Goal: Information Seeking & Learning: Learn about a topic

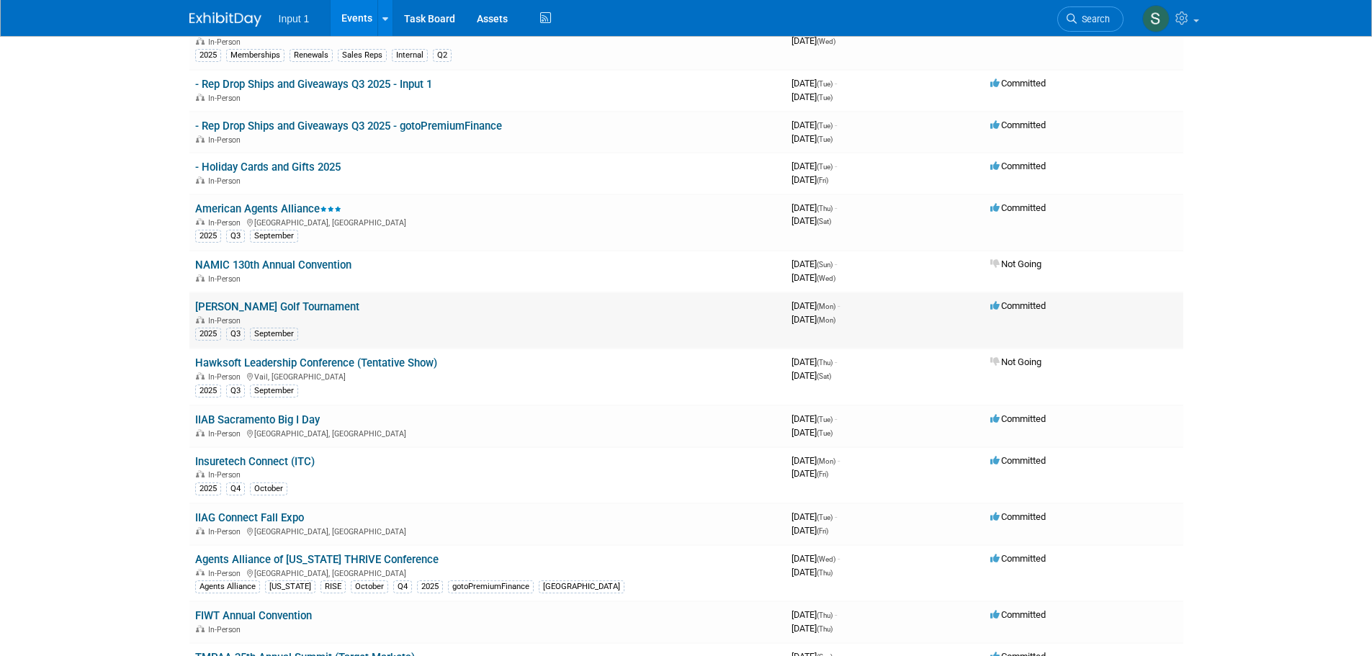
scroll to position [144, 0]
click at [275, 461] on link "Insuretech Connect (ITC)" at bounding box center [255, 460] width 120 height 13
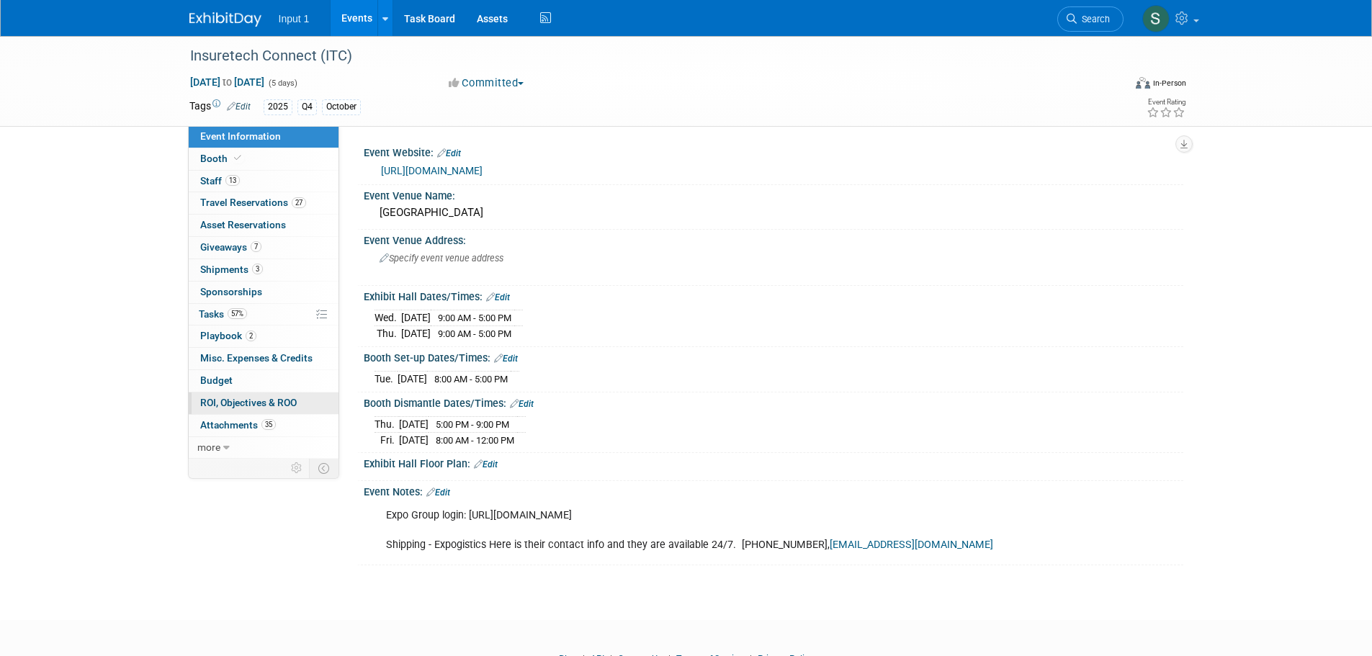
drag, startPoint x: 207, startPoint y: 380, endPoint x: 320, endPoint y: 413, distance: 116.9
click at [208, 380] on span "Budget" at bounding box center [216, 380] width 32 height 12
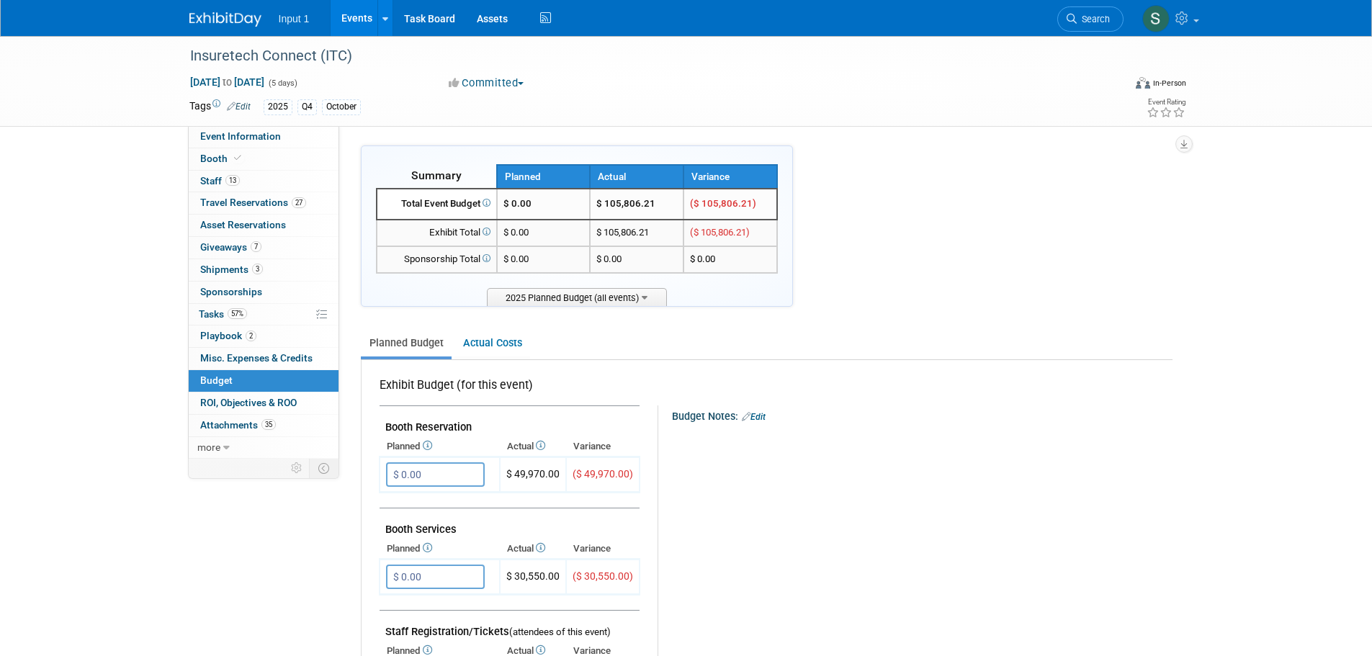
scroll to position [144, 0]
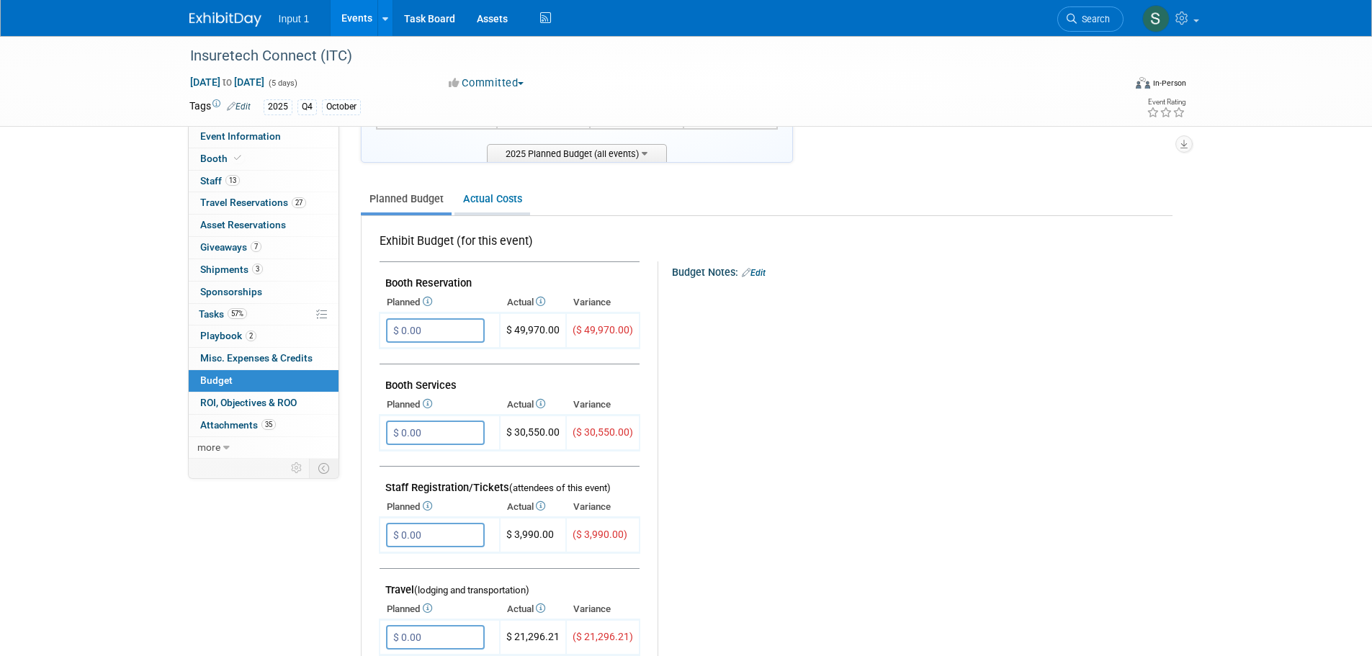
click at [487, 197] on link "Actual Costs" at bounding box center [492, 199] width 76 height 27
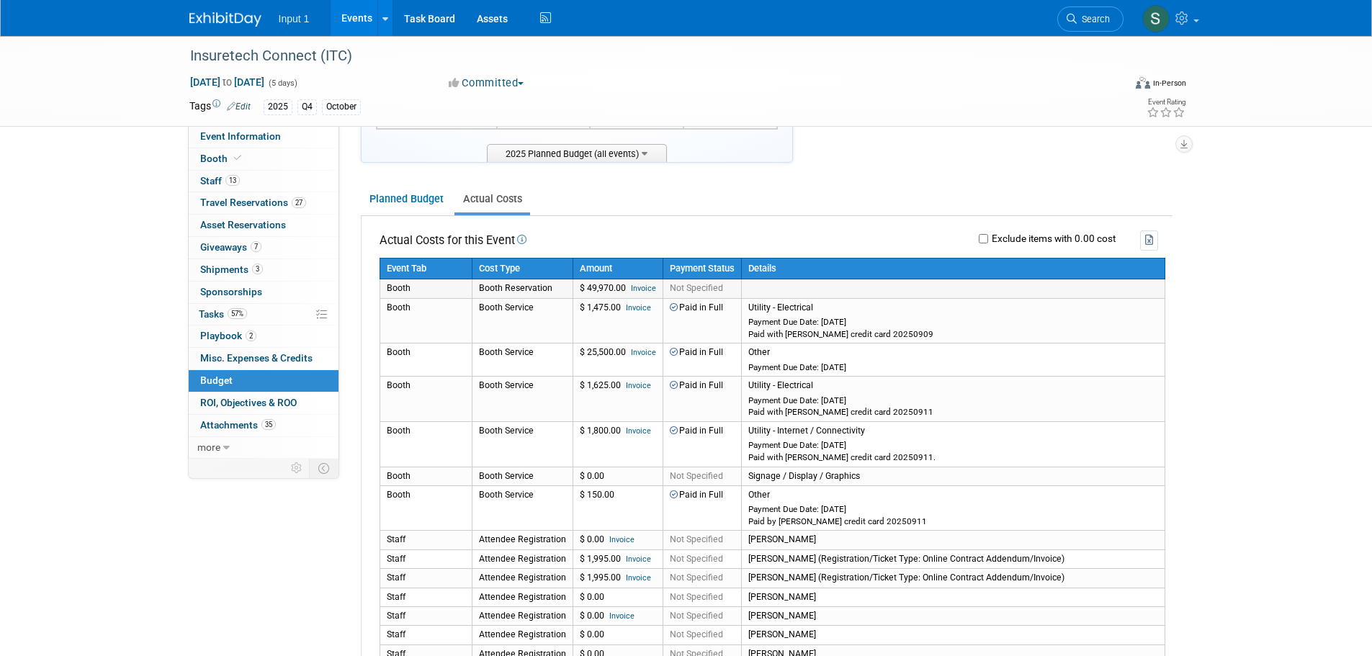
drag, startPoint x: 619, startPoint y: 286, endPoint x: 583, endPoint y: 289, distance: 36.9
click at [583, 289] on td "$ 49,970.00 Invoice" at bounding box center [617, 288] width 90 height 19
drag, startPoint x: 624, startPoint y: 287, endPoint x: 583, endPoint y: 289, distance: 41.1
click at [583, 289] on td "$ 49,970.00 Invoice" at bounding box center [617, 288] width 90 height 19
copy td "49,970.00"
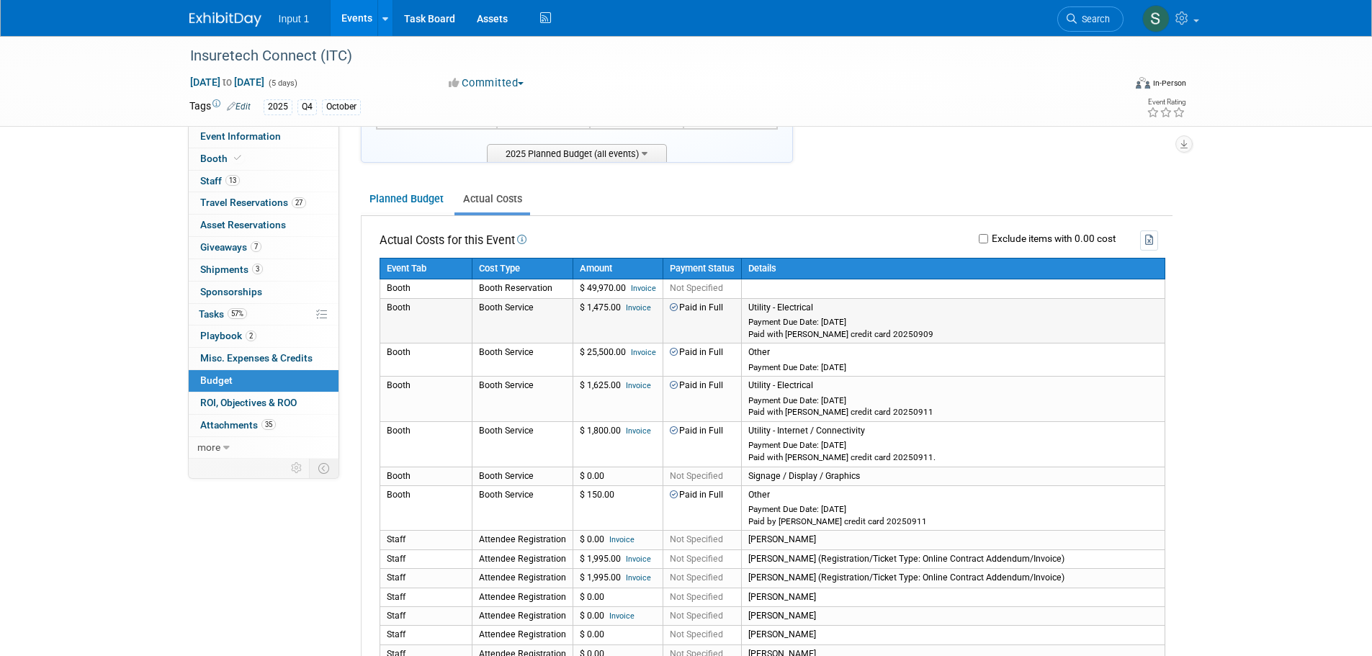
copy td "49,970.00"
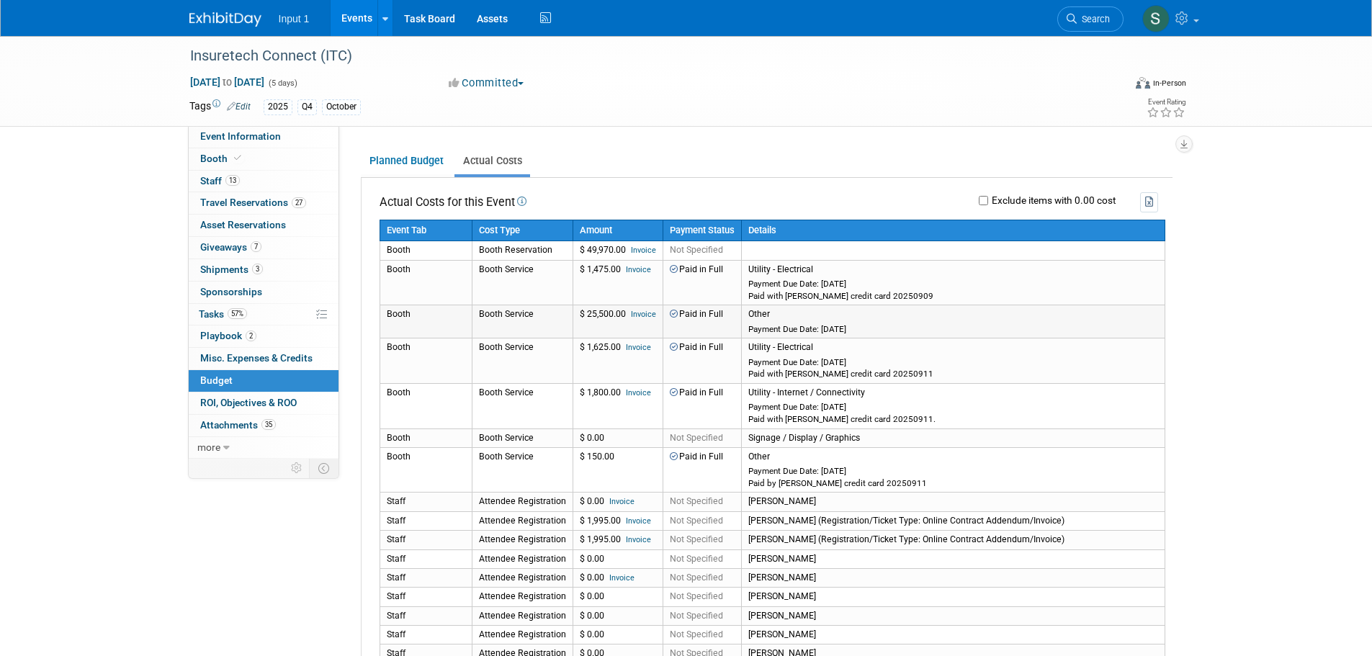
scroll to position [216, 0]
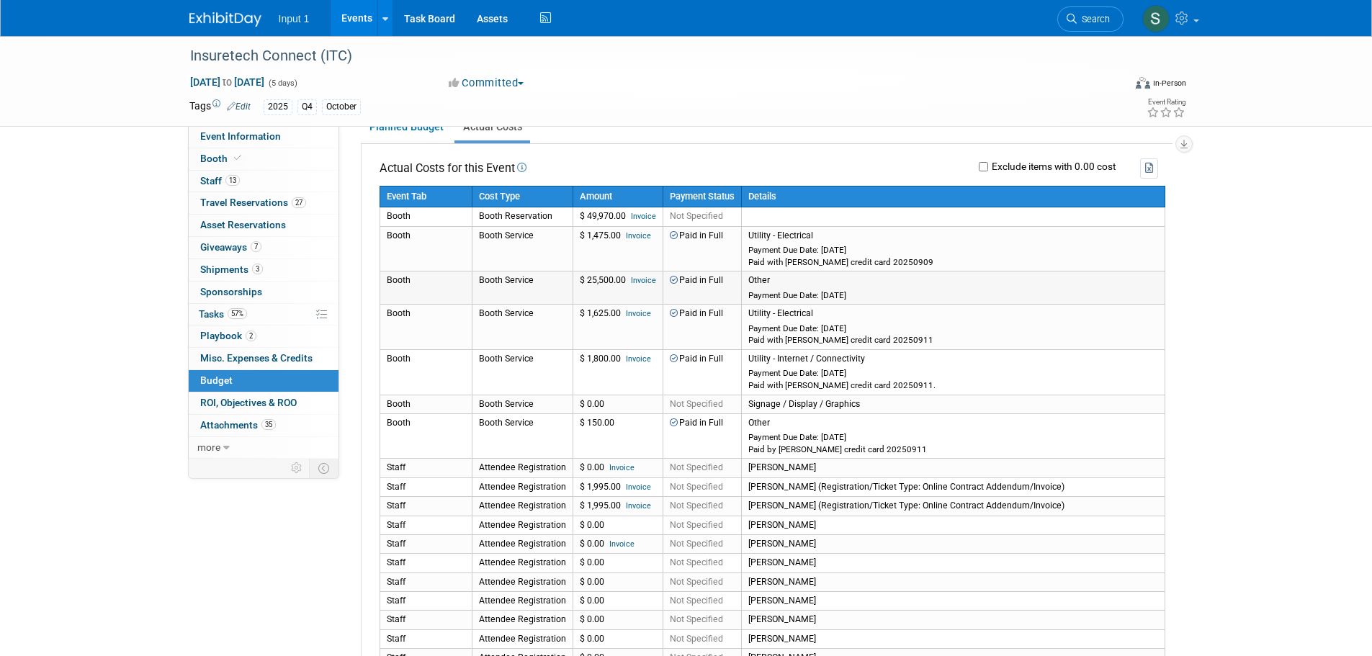
drag, startPoint x: 620, startPoint y: 282, endPoint x: 580, endPoint y: 282, distance: 40.3
click at [580, 282] on td "$ 25,500.00 Invoice" at bounding box center [617, 287] width 90 height 33
copy td "25,500.00"
click at [644, 282] on link "Invoice" at bounding box center [643, 280] width 25 height 9
copy td "25,500.00"
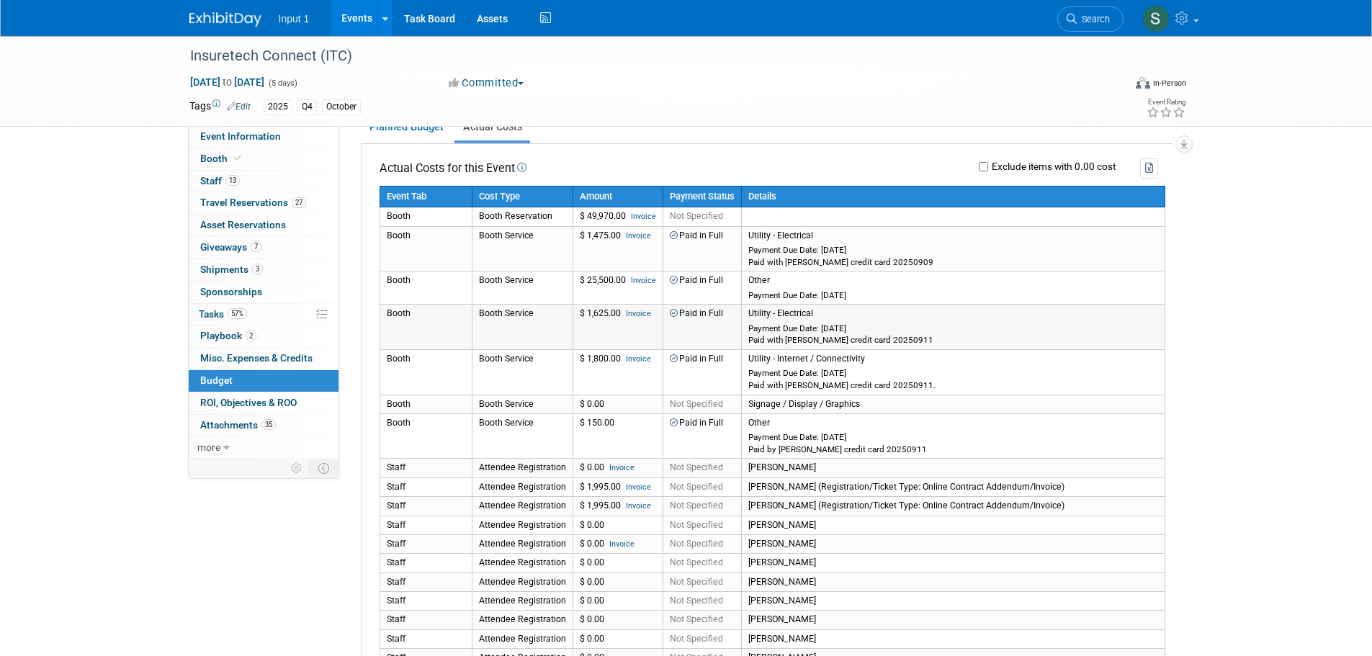
drag, startPoint x: 613, startPoint y: 315, endPoint x: 578, endPoint y: 317, distance: 35.3
click at [578, 317] on td "$ 1,625.00 Invoice" at bounding box center [617, 327] width 90 height 45
drag, startPoint x: 616, startPoint y: 315, endPoint x: 580, endPoint y: 318, distance: 36.2
click at [580, 318] on td "$ 1,625.00 Invoice" at bounding box center [617, 327] width 90 height 45
copy td "1,625.00"
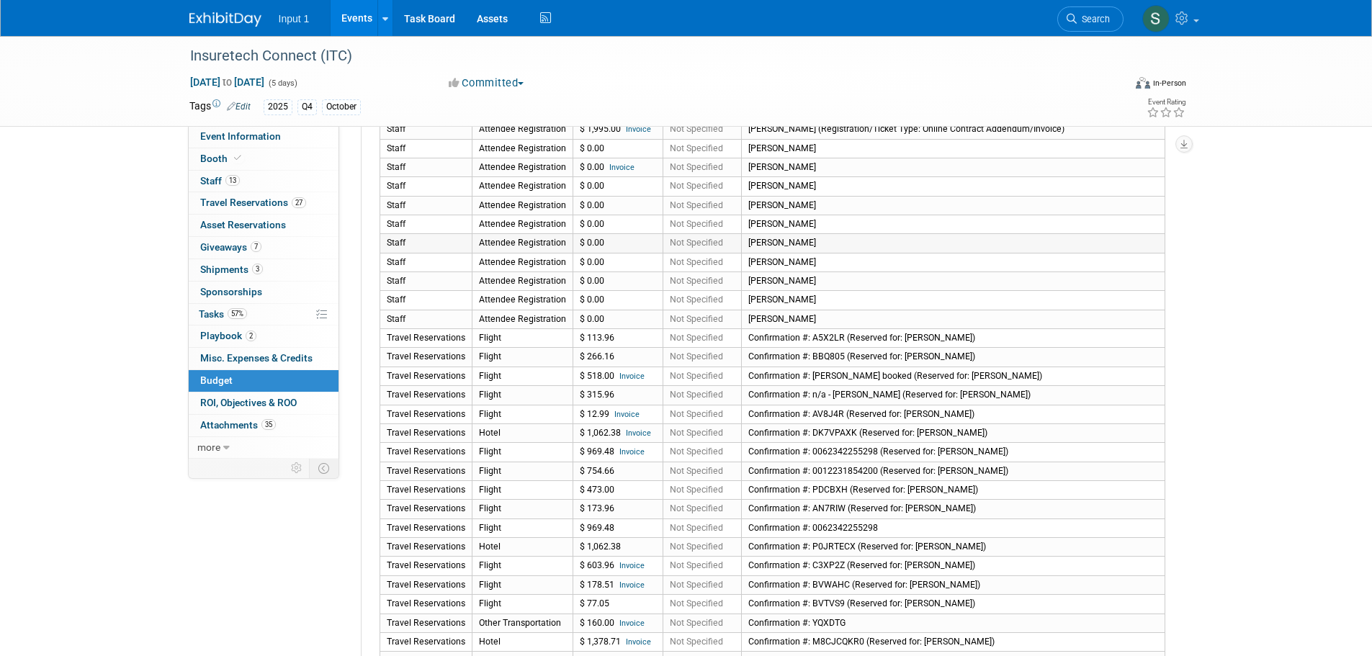
scroll to position [648, 0]
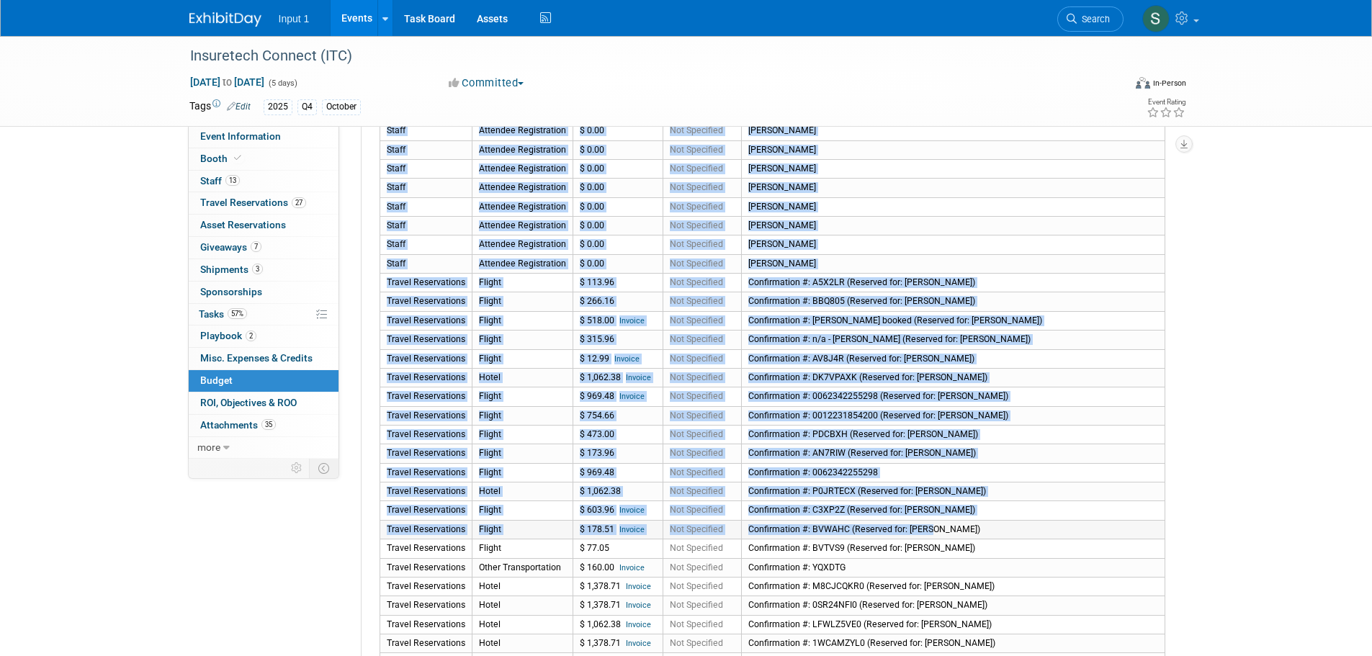
drag, startPoint x: 378, startPoint y: 278, endPoint x: 817, endPoint y: 528, distance: 505.3
click at [817, 528] on div "Actual Costs for this Event Exclude items with 0.00 cost Event Tab" at bounding box center [766, 344] width 811 height 1264
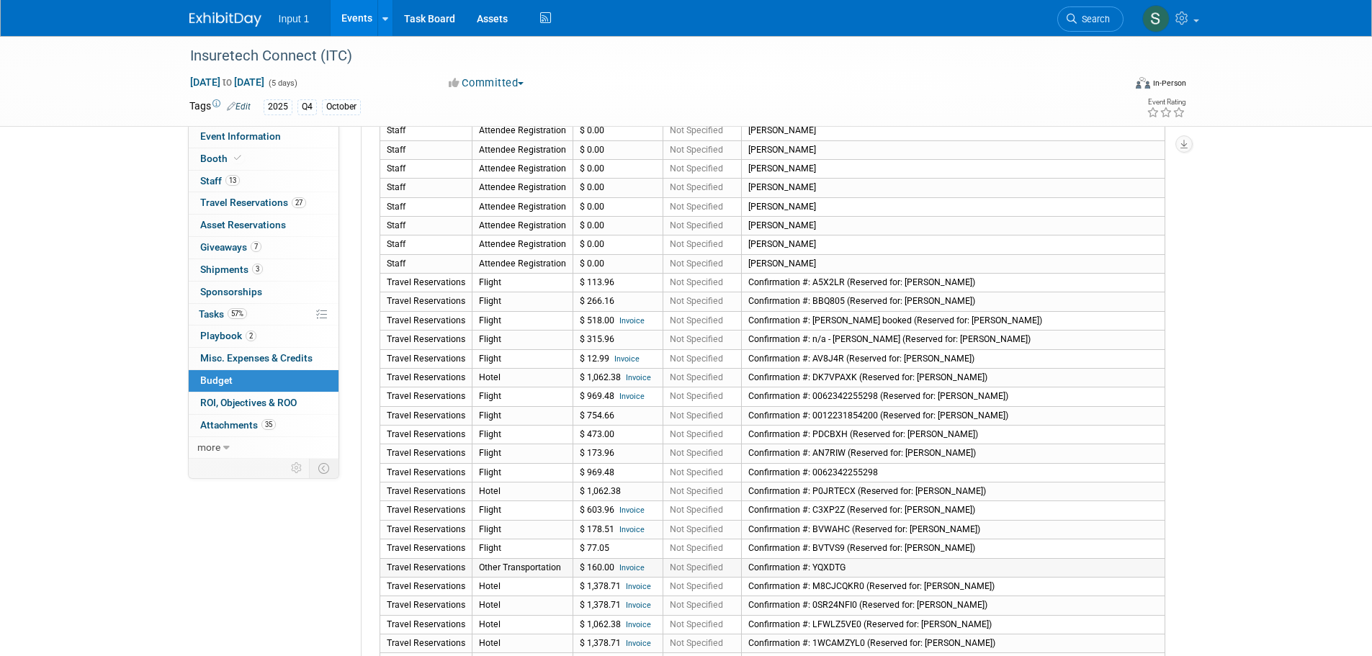
click at [907, 560] on td "Confirmation #: YQXDTG" at bounding box center [952, 567] width 423 height 19
click at [1002, 529] on td "Confirmation #: BVWAHC (Reserved for: [PERSON_NAME])" at bounding box center [952, 529] width 423 height 19
drag, startPoint x: 914, startPoint y: 570, endPoint x: 380, endPoint y: 287, distance: 604.2
click at [380, 287] on tbody "Event Tab Cost Type Amount Payment Status Details Booth Booth Reservation $ 49,…" at bounding box center [771, 364] width 785 height 1221
copy tbody "Travel Reservations Flight $ 113.96 Not Specified Confirmation #: A5X2LR (Reser…"
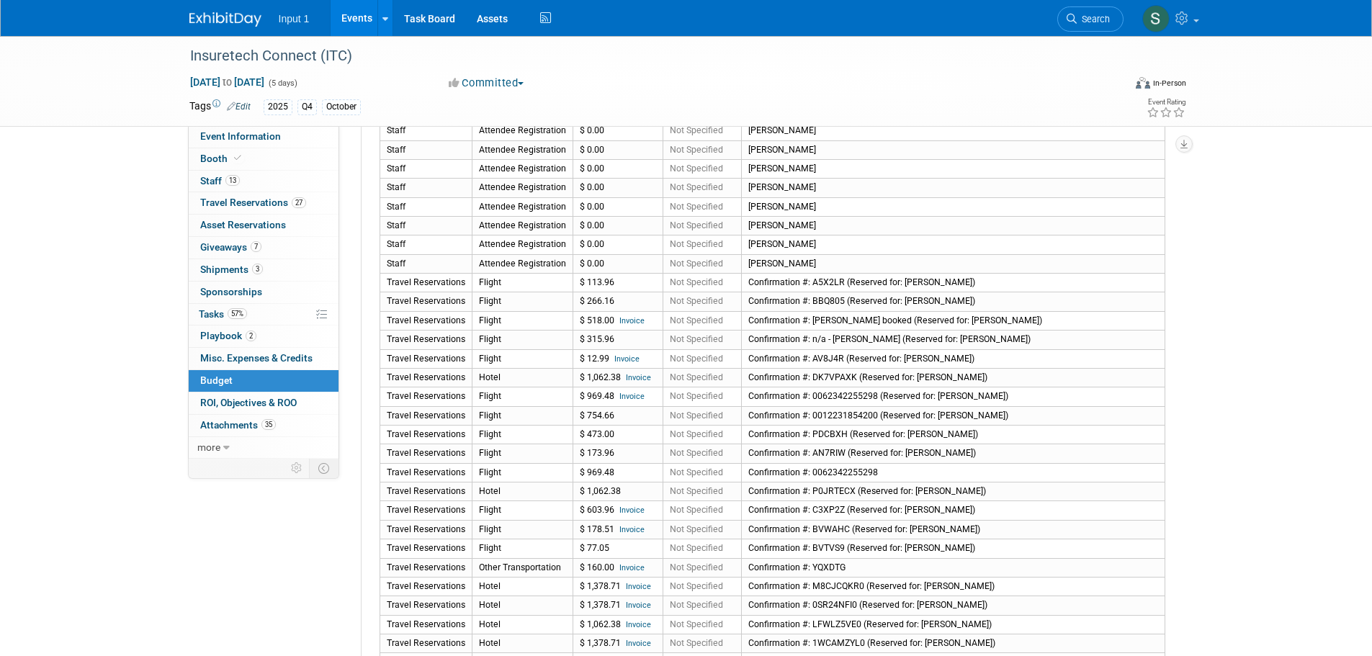
click at [1269, 428] on div "Insuretech Connect (ITC) Oct 13, 2025 to Oct 17, 2025 (5 days) Oct 13, 2025 to …" at bounding box center [686, 196] width 1372 height 1617
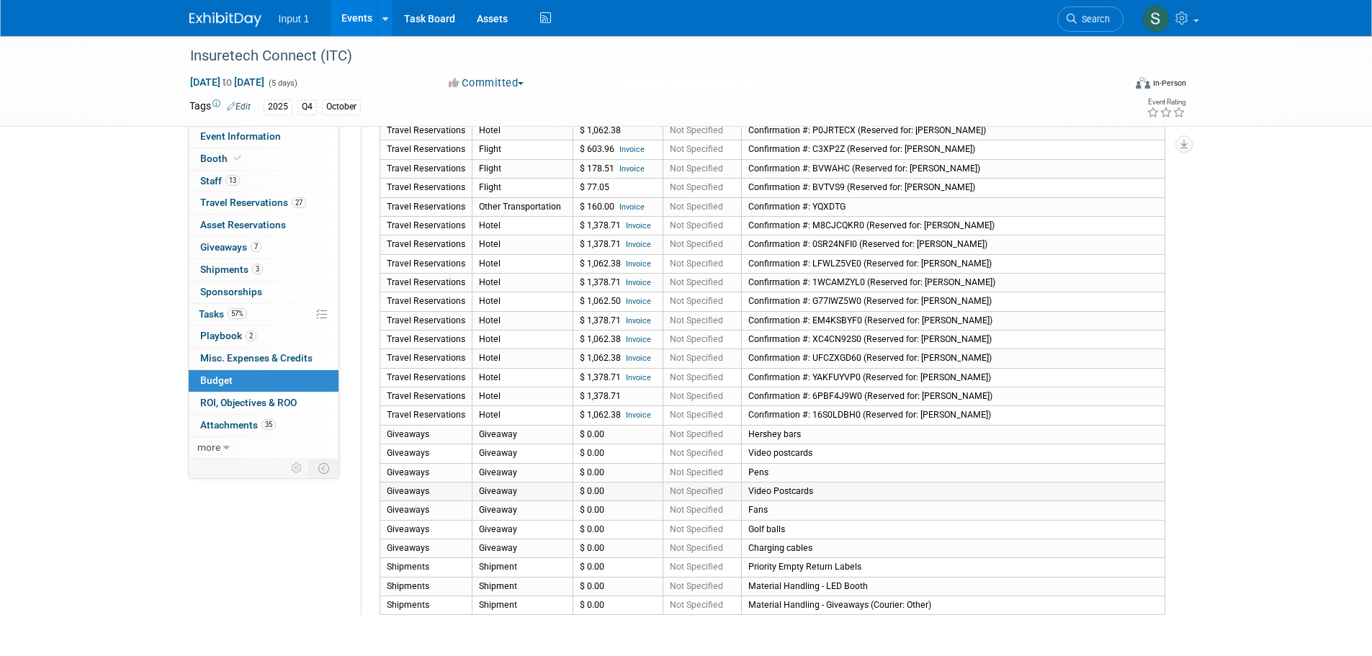
scroll to position [1008, 0]
drag, startPoint x: 382, startPoint y: 226, endPoint x: 1002, endPoint y: 417, distance: 648.0
click at [1002, 417] on tbody "Event Tab Cost Type Amount Payment Status Details Booth Booth Reservation $ 49,…" at bounding box center [771, 4] width 785 height 1221
copy tbody "Travel Reservations Hotel $ 1,378.71 Invoice Not Specified Confirmation #: M8CJ…"
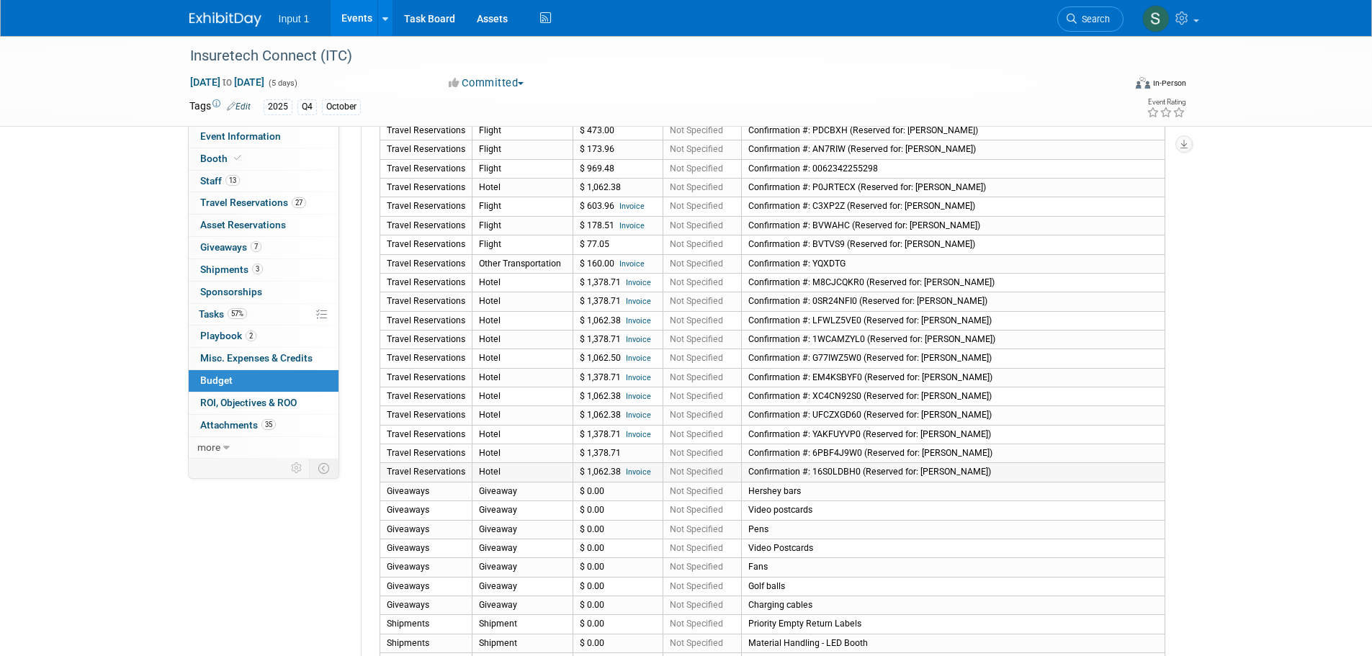
scroll to position [1080, 0]
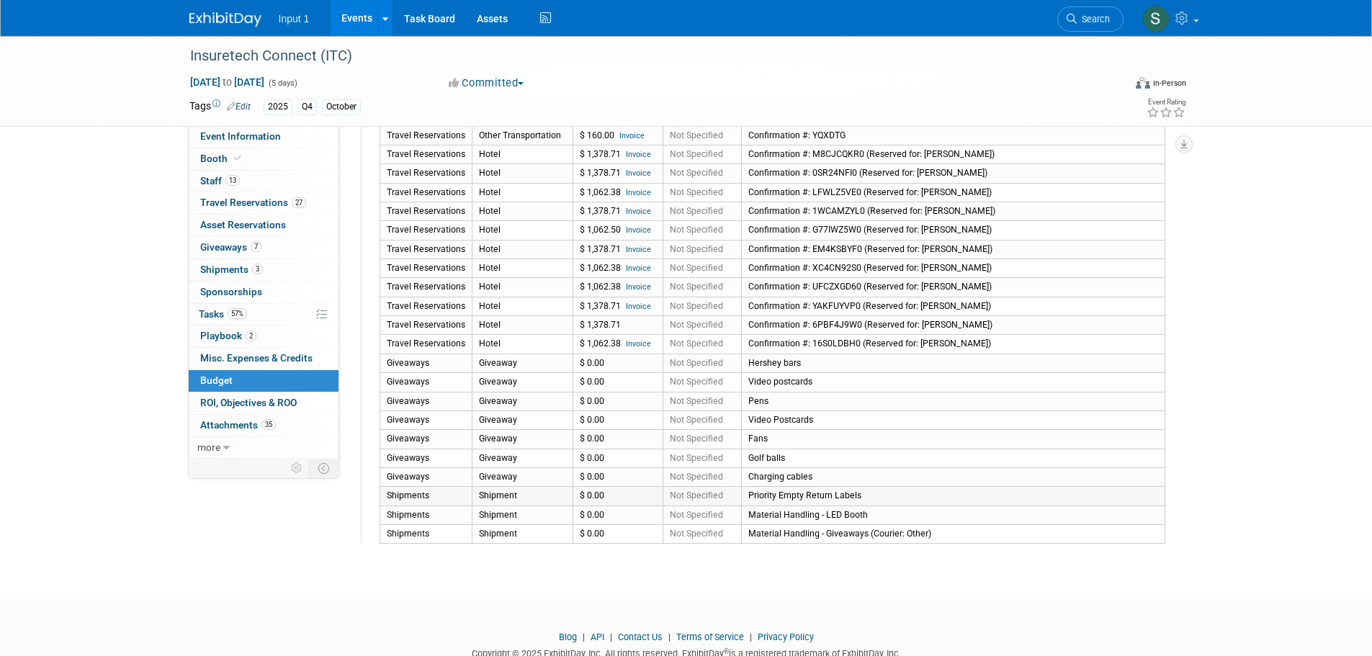
copy tbody "Travel Reservations Hotel $ 1,378.71 Invoice Not Specified Confirmation #: M8CJ…"
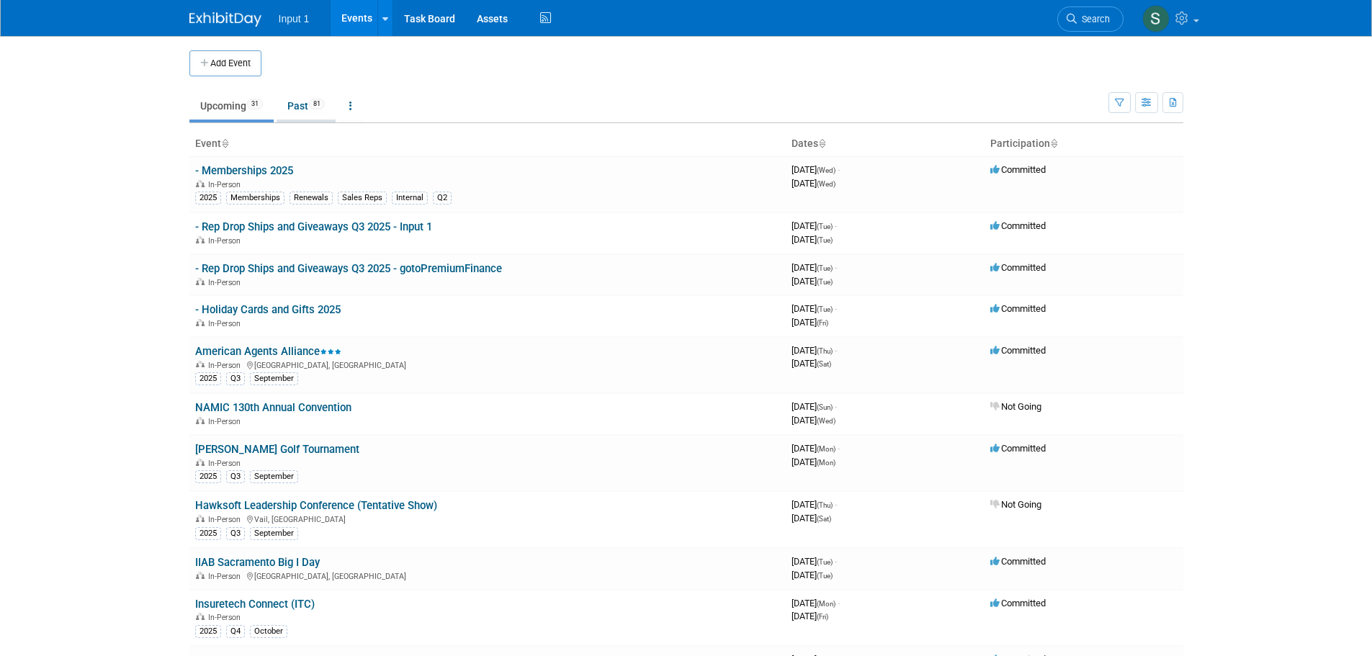
click at [297, 107] on link "Past 81" at bounding box center [305, 105] width 59 height 27
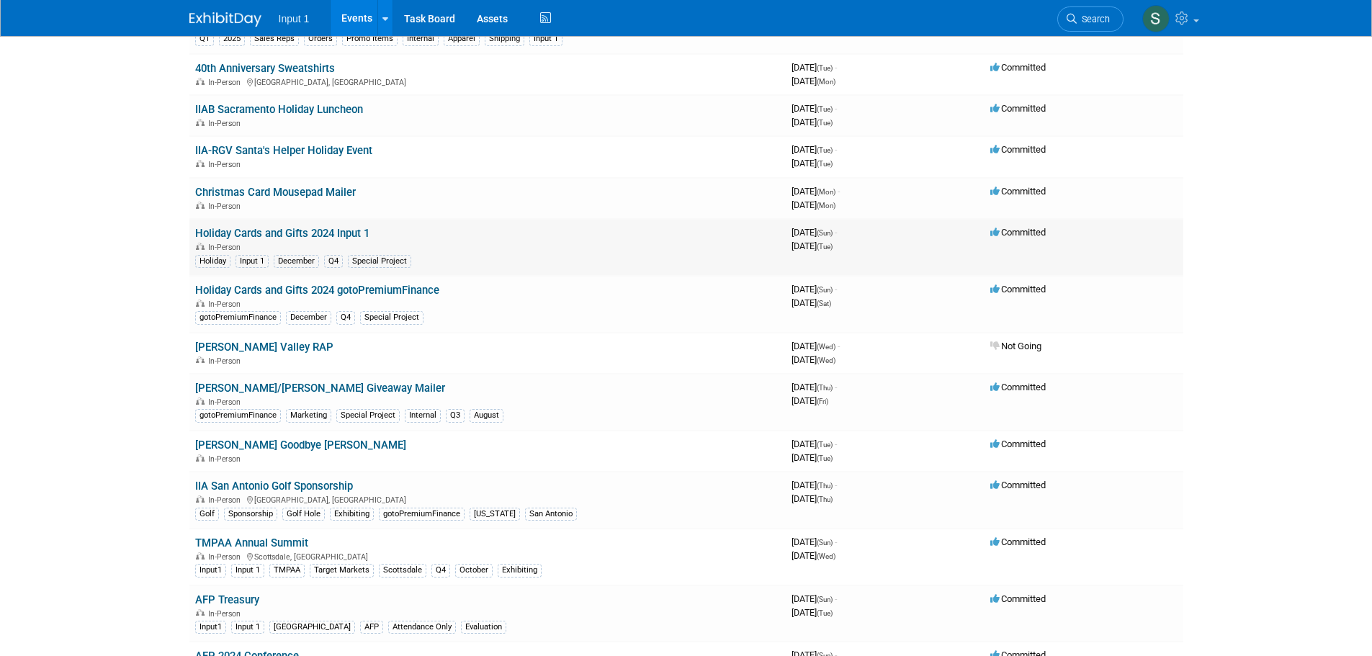
scroll to position [2736, 0]
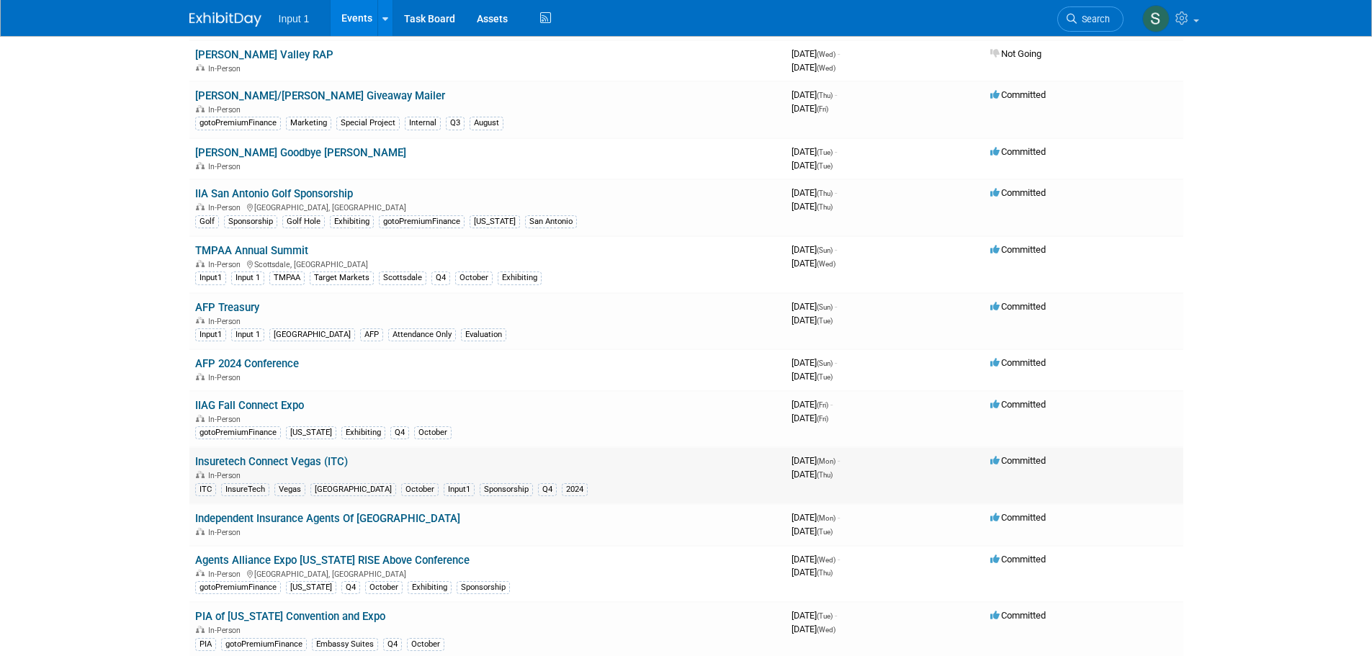
click at [276, 457] on link "Insuretech Connect Vegas (ITC)" at bounding box center [271, 461] width 153 height 13
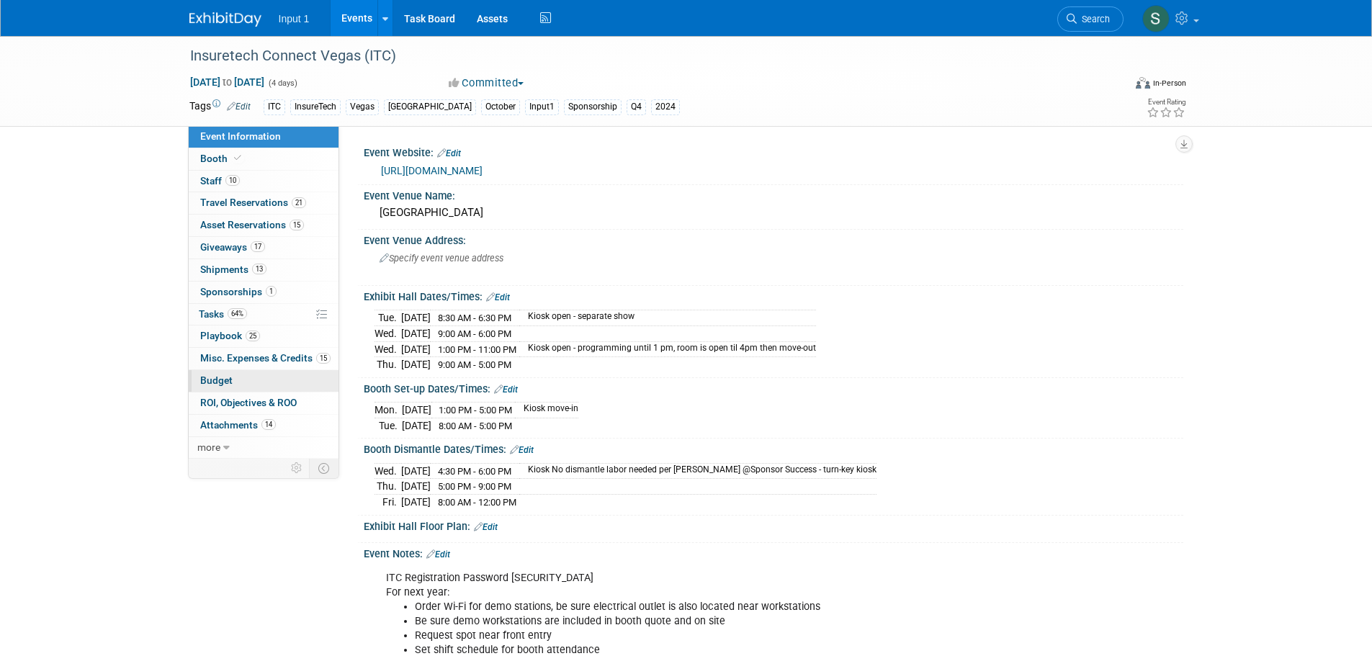
click at [225, 379] on span "Budget" at bounding box center [216, 380] width 32 height 12
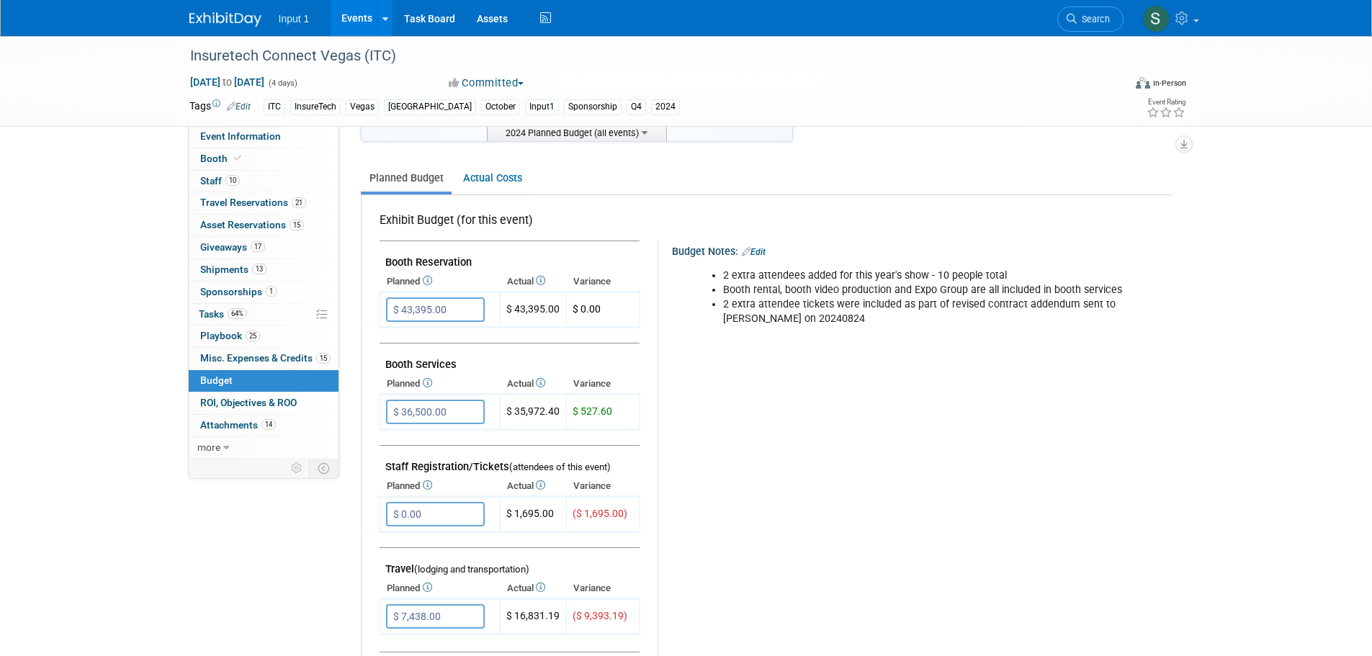
scroll to position [144, 0]
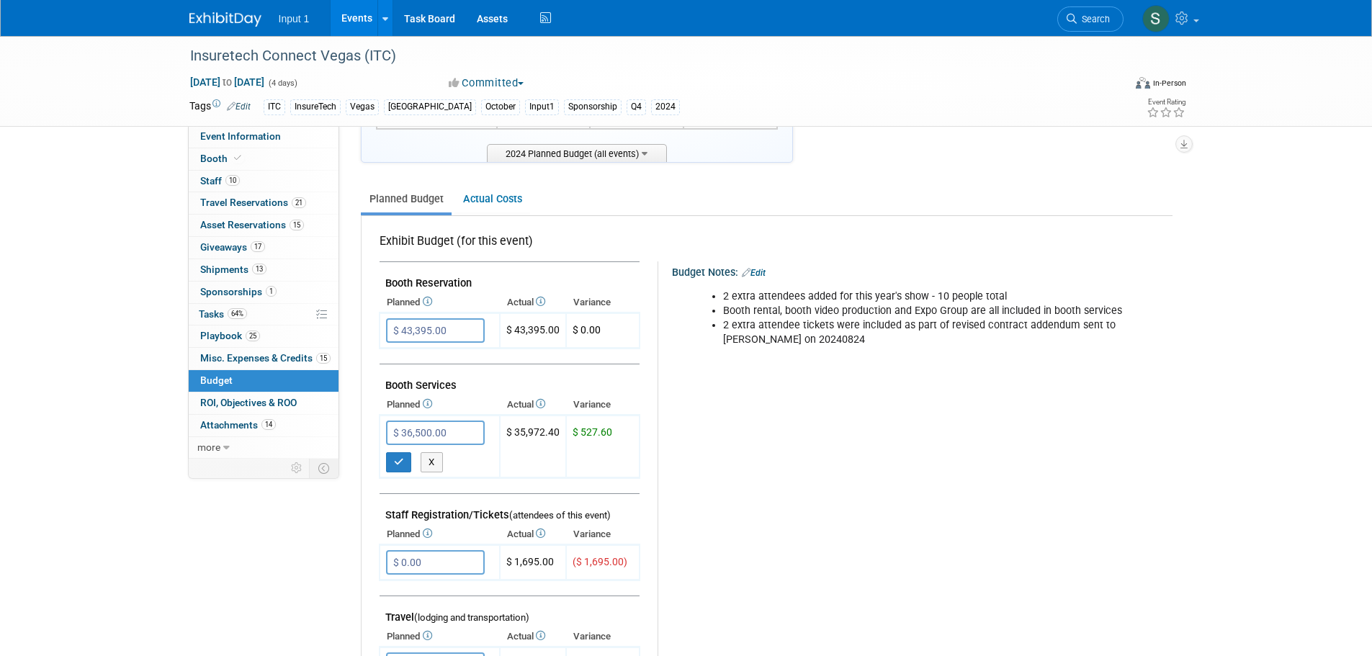
click at [842, 451] on div "Budget Notes: Edit 2 extra attendees added for this year's show - 10 people tot…" at bounding box center [908, 634] width 503 height 747
click at [485, 200] on link "Actual Costs" at bounding box center [492, 199] width 76 height 27
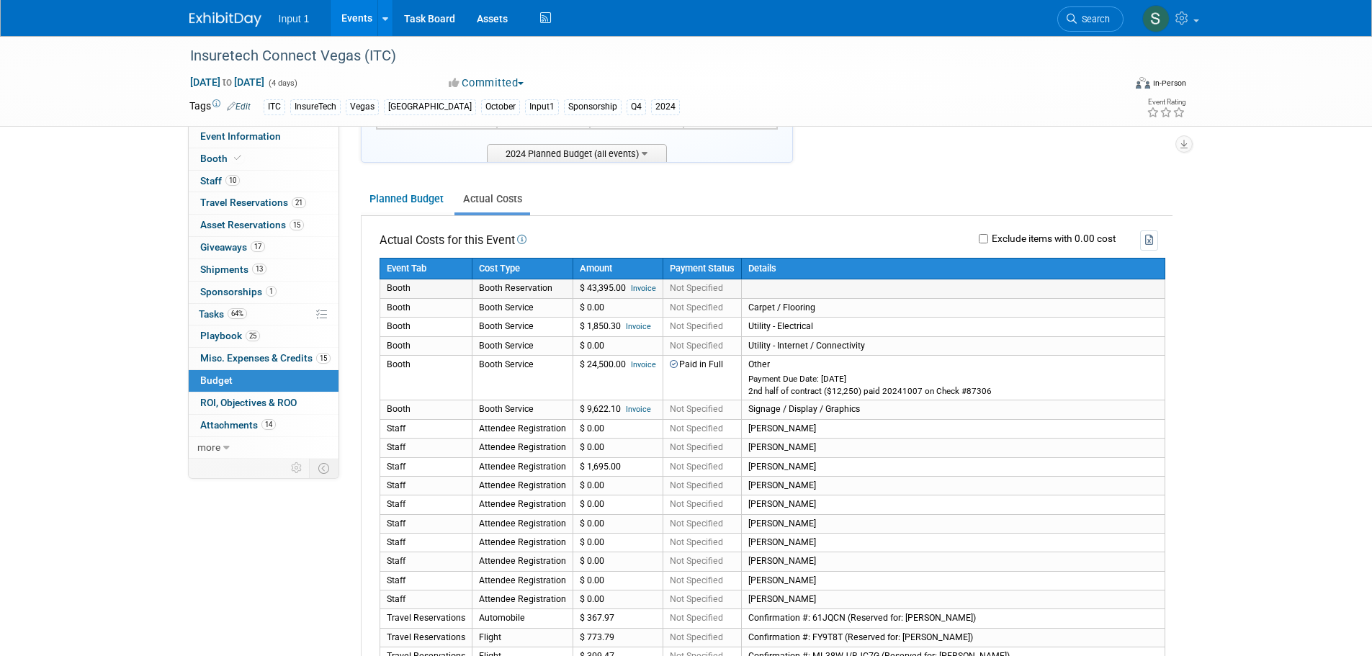
click at [640, 289] on link "Invoice" at bounding box center [643, 288] width 25 height 9
drag, startPoint x: 221, startPoint y: 156, endPoint x: 230, endPoint y: 158, distance: 9.5
click at [221, 156] on span "Booth" at bounding box center [222, 159] width 44 height 12
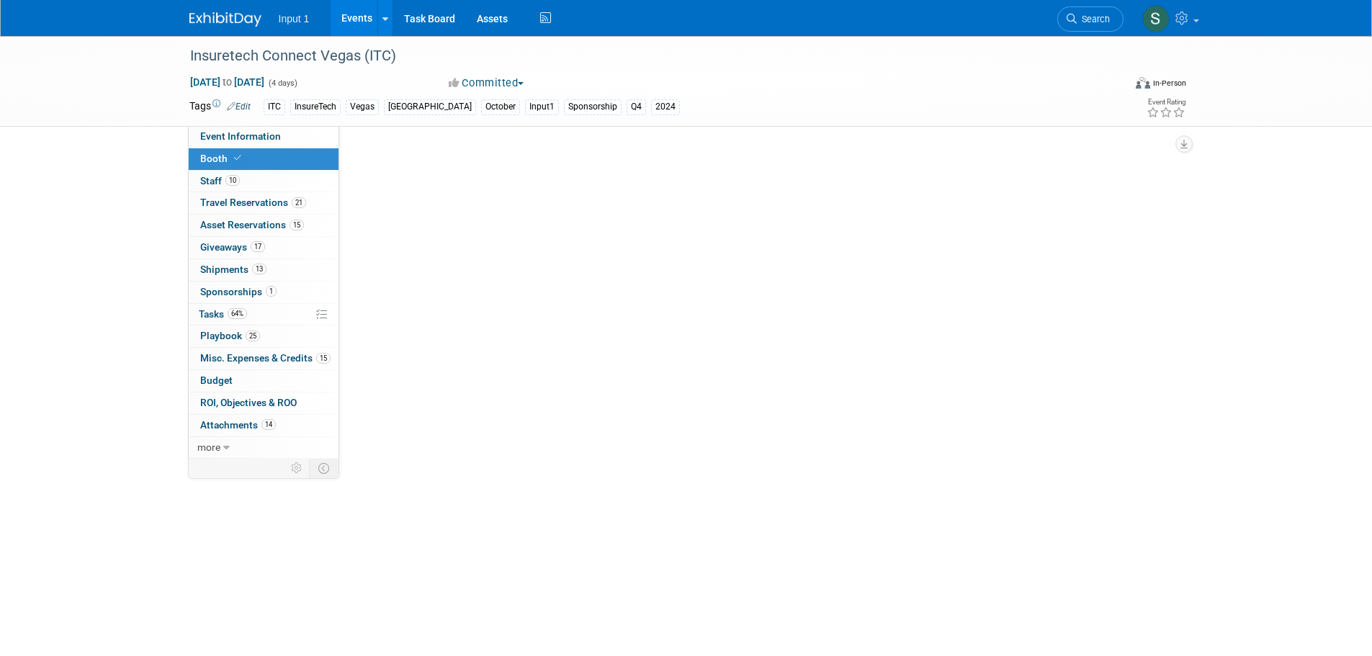
scroll to position [0, 0]
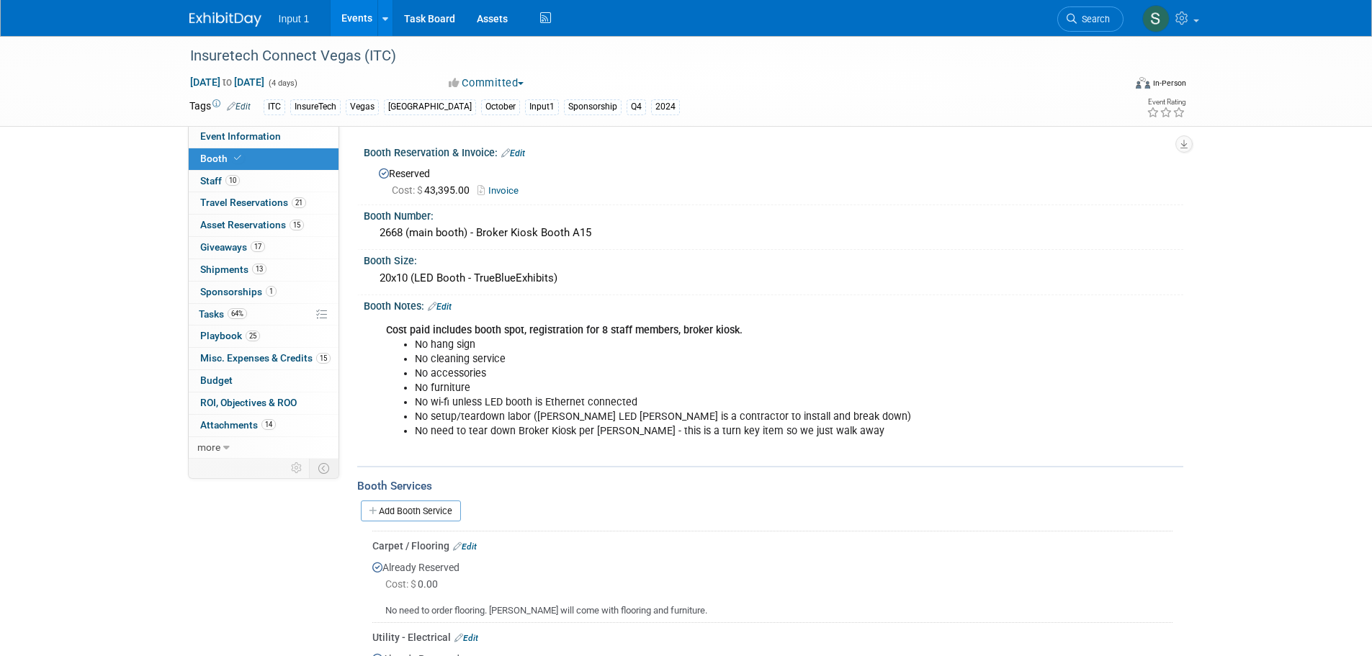
click at [504, 189] on link "Invoice" at bounding box center [501, 190] width 48 height 11
click at [519, 150] on link "Edit" at bounding box center [513, 153] width 24 height 10
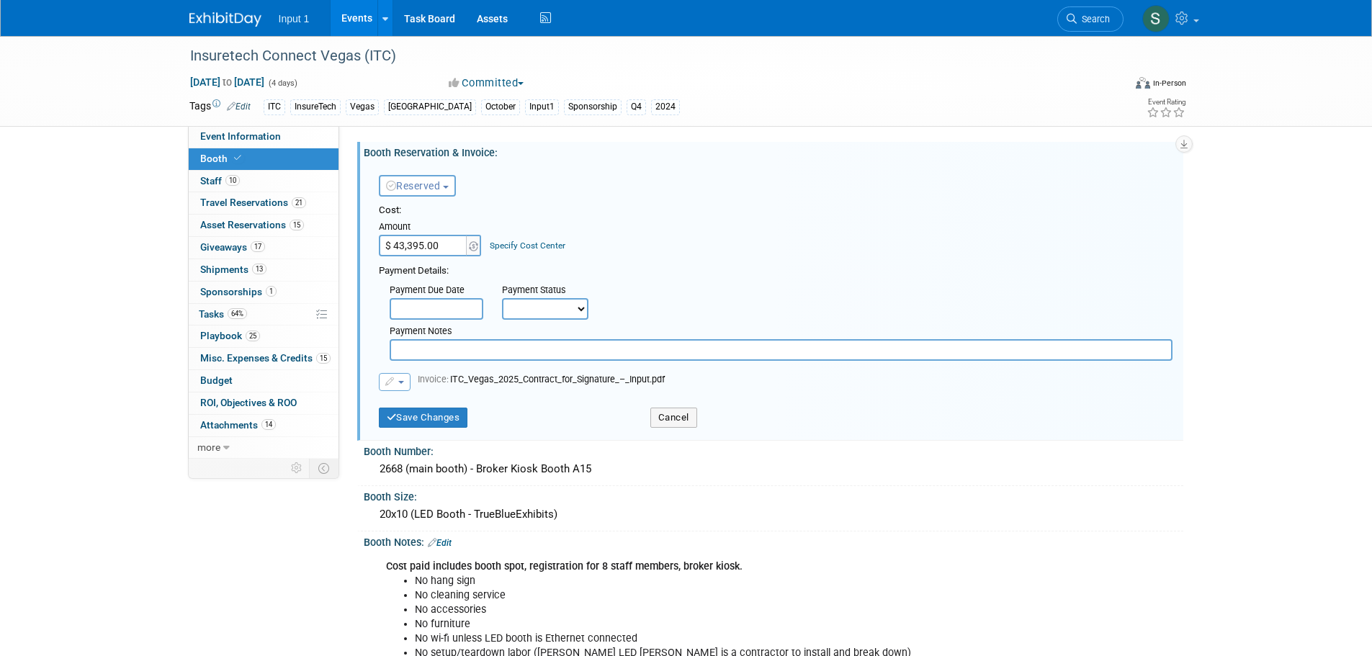
click at [405, 380] on button "button" at bounding box center [395, 382] width 32 height 18
click at [414, 399] on link "Replace with a new file" at bounding box center [451, 405] width 144 height 20
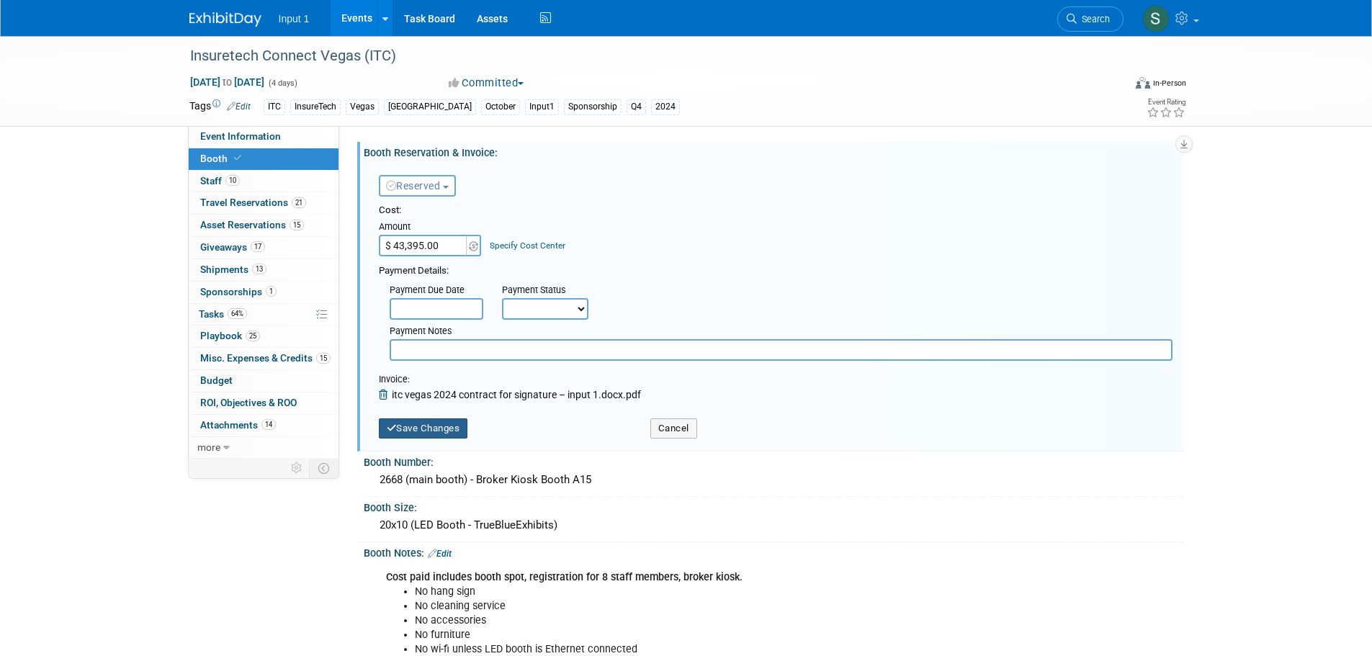
click at [433, 428] on button "Save Changes" at bounding box center [423, 428] width 89 height 20
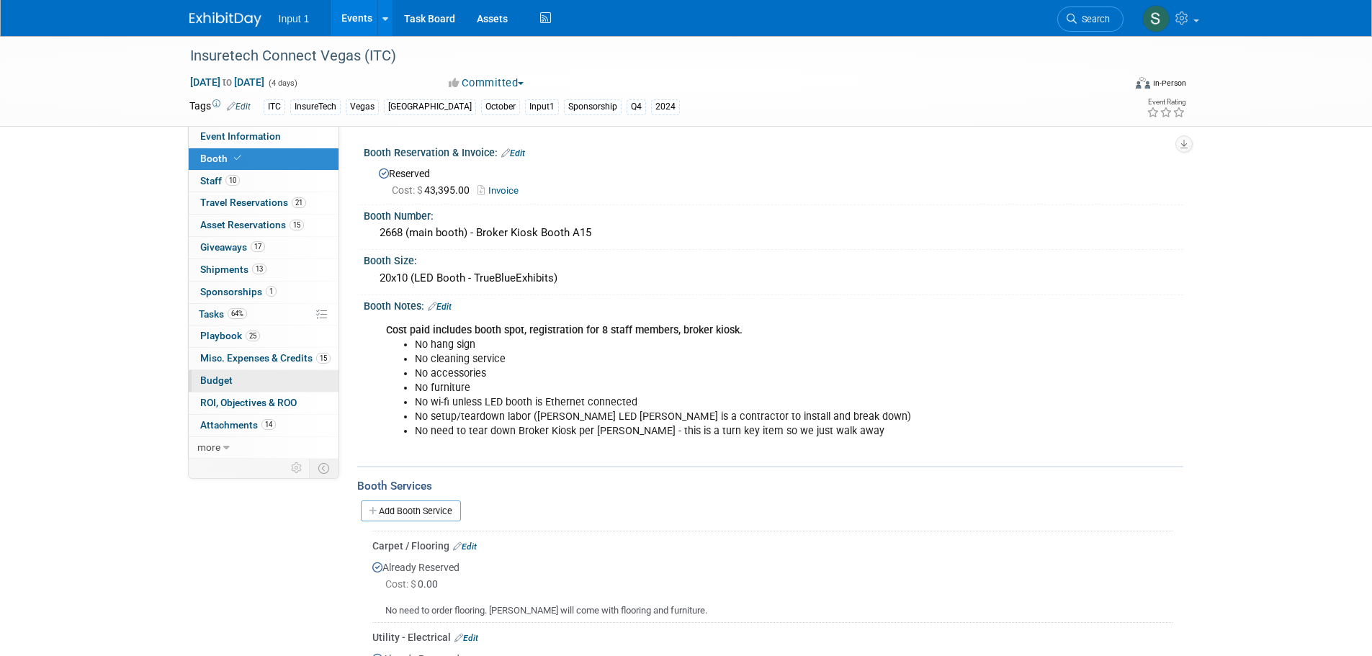
click at [222, 382] on span "Budget" at bounding box center [216, 380] width 32 height 12
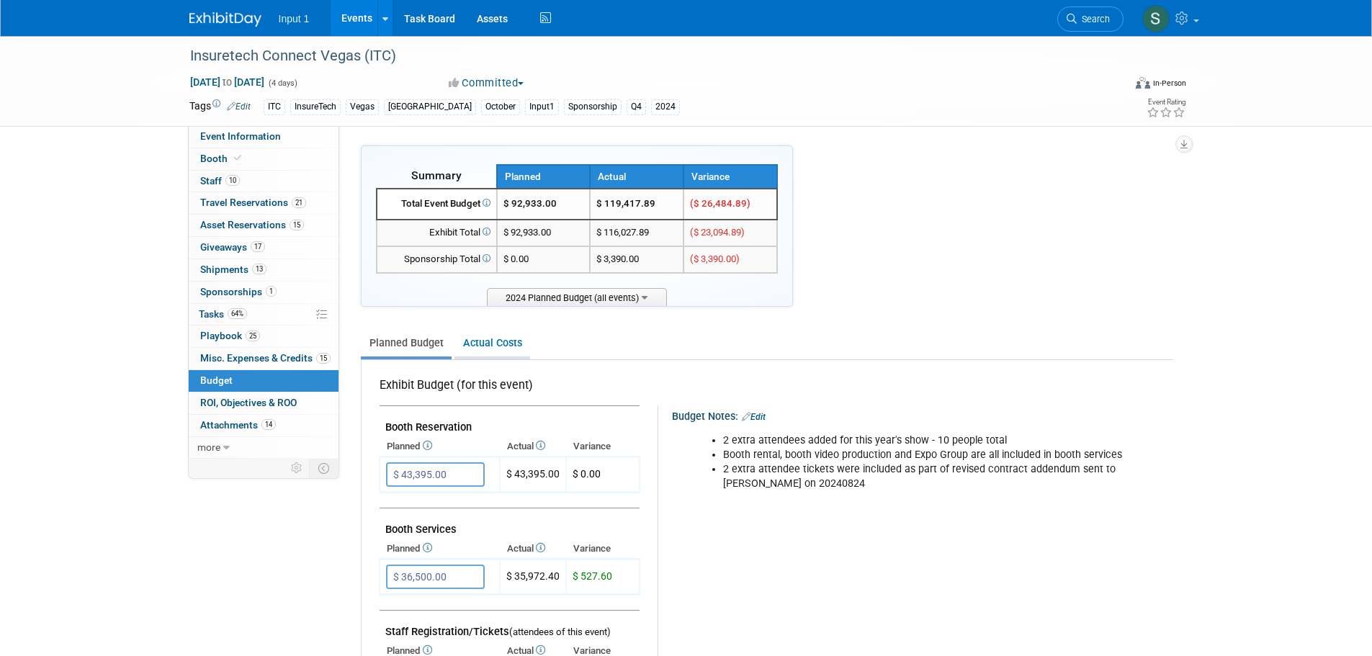
click at [498, 342] on link "Actual Costs" at bounding box center [492, 343] width 76 height 27
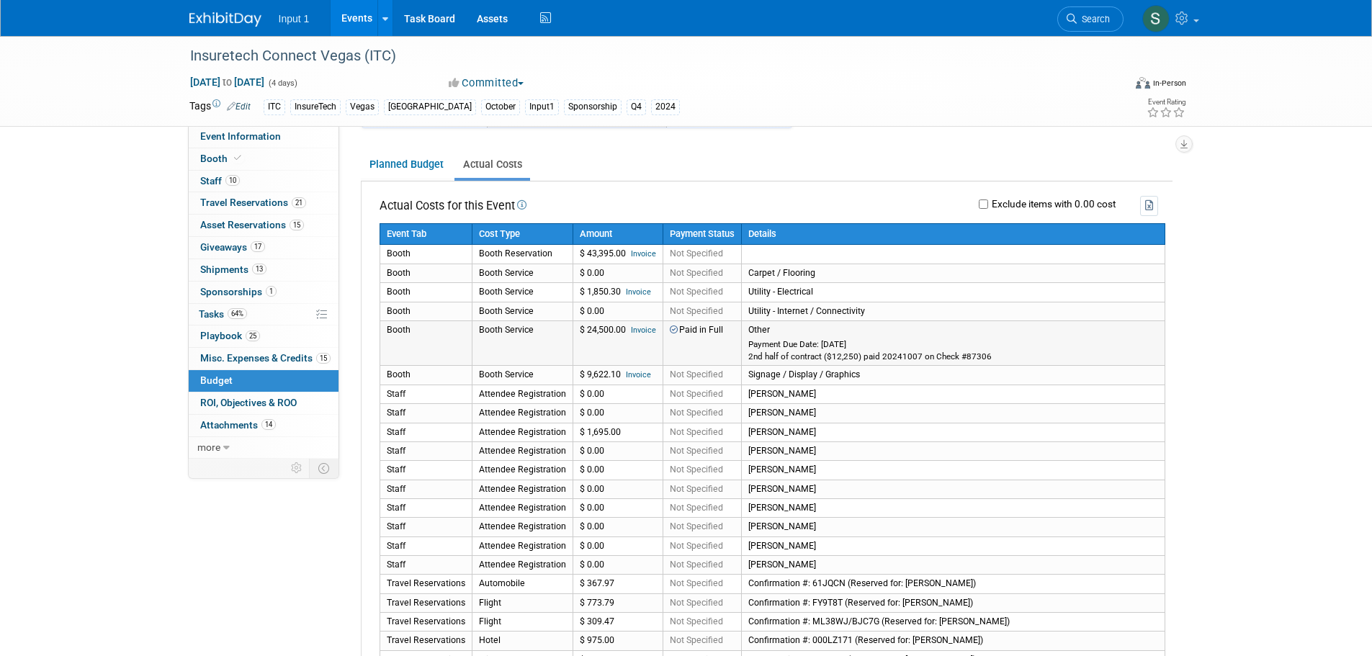
scroll to position [216, 0]
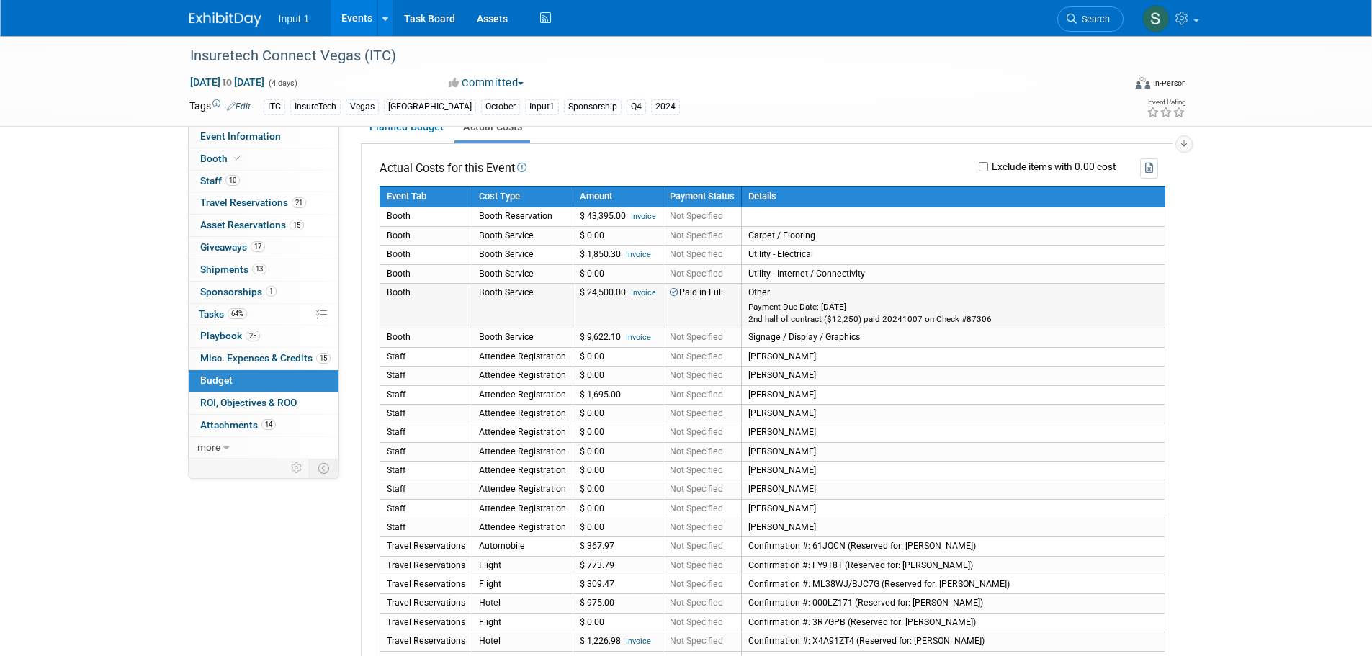
drag, startPoint x: 621, startPoint y: 291, endPoint x: 580, endPoint y: 291, distance: 41.0
click at [580, 291] on td "$ 24,500.00 Invoice" at bounding box center [617, 305] width 90 height 45
drag, startPoint x: 618, startPoint y: 253, endPoint x: 582, endPoint y: 254, distance: 36.0
click at [582, 254] on td "$ 1,850.30 Invoice" at bounding box center [617, 255] width 90 height 19
copy td "1,850.30"
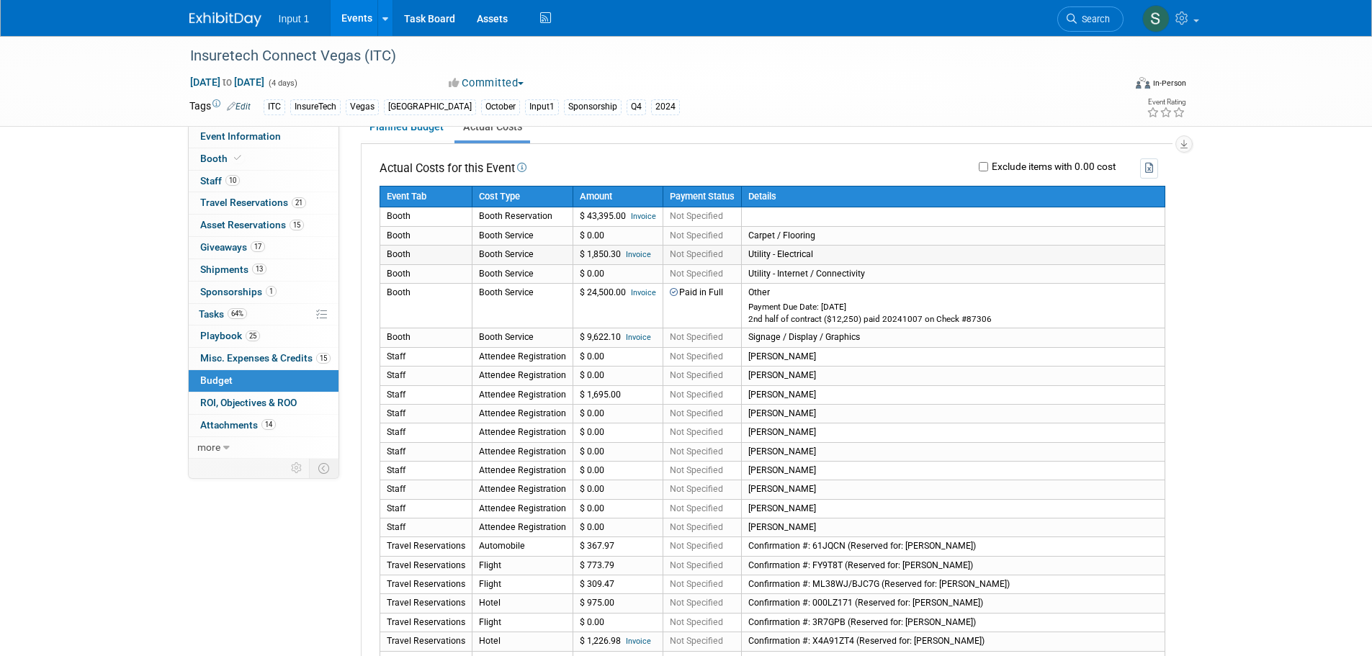
click at [632, 256] on link "Invoice" at bounding box center [638, 254] width 25 height 9
click at [404, 132] on link "Planned Budget" at bounding box center [406, 127] width 91 height 27
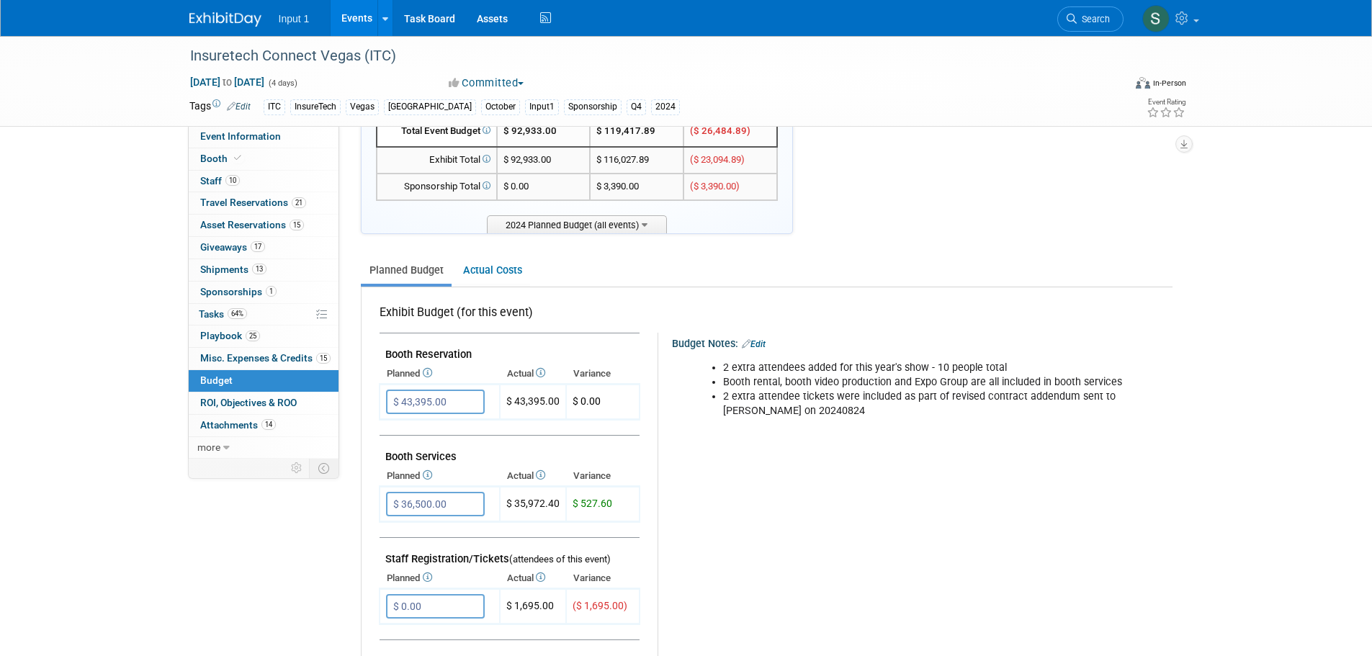
scroll to position [72, 0]
drag, startPoint x: 494, startPoint y: 269, endPoint x: 561, endPoint y: 299, distance: 73.2
click at [494, 269] on link "Actual Costs" at bounding box center [492, 271] width 76 height 27
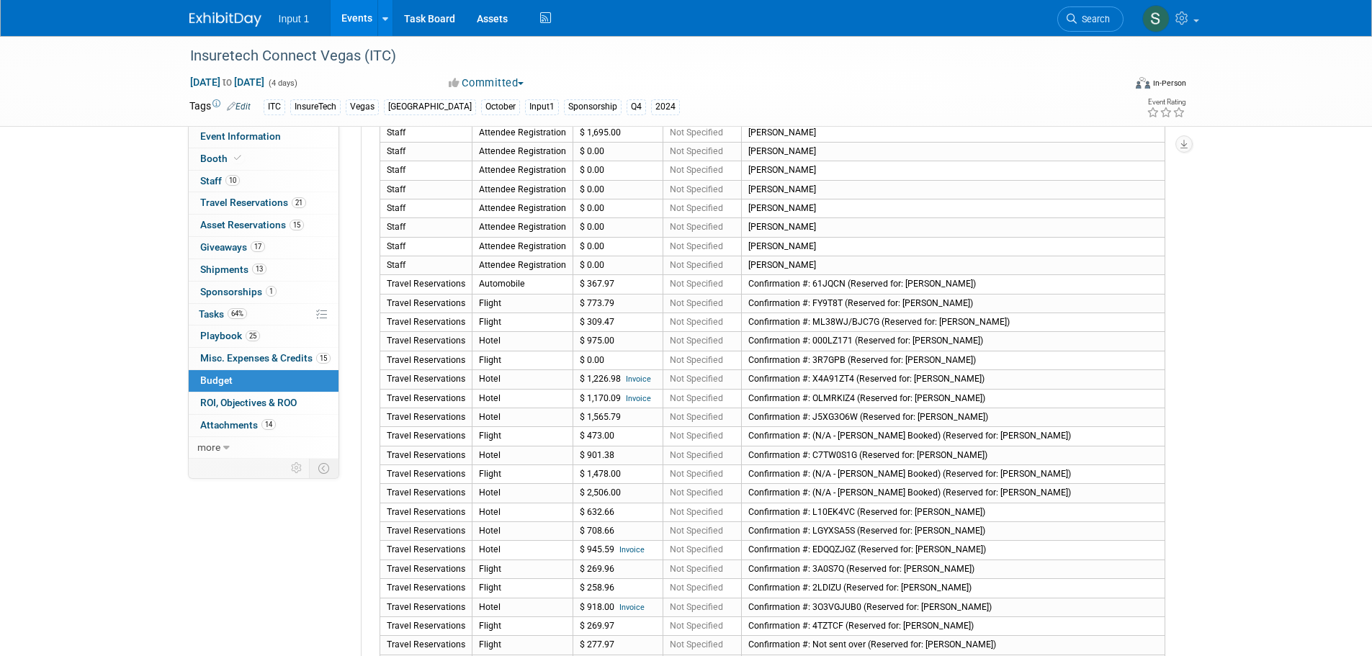
scroll to position [504, 0]
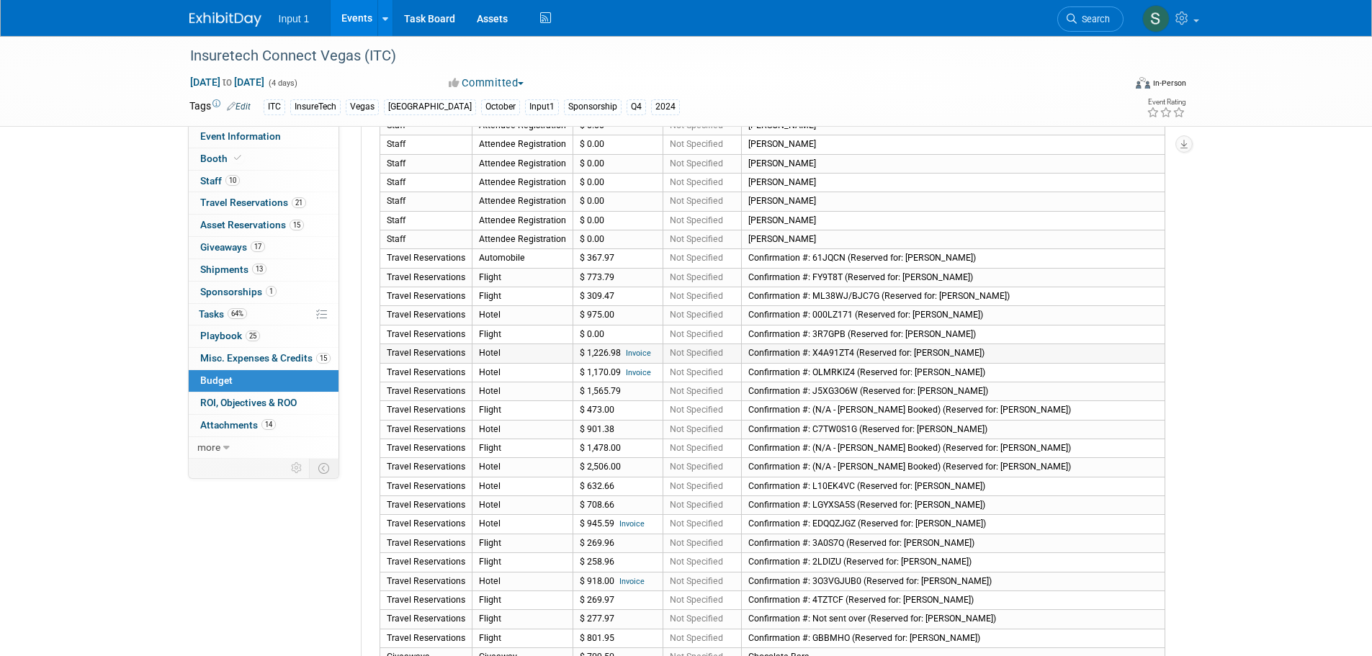
drag, startPoint x: 616, startPoint y: 351, endPoint x: 582, endPoint y: 354, distance: 34.0
click at [582, 354] on td "$ 1,226.98 Invoice" at bounding box center [617, 353] width 90 height 19
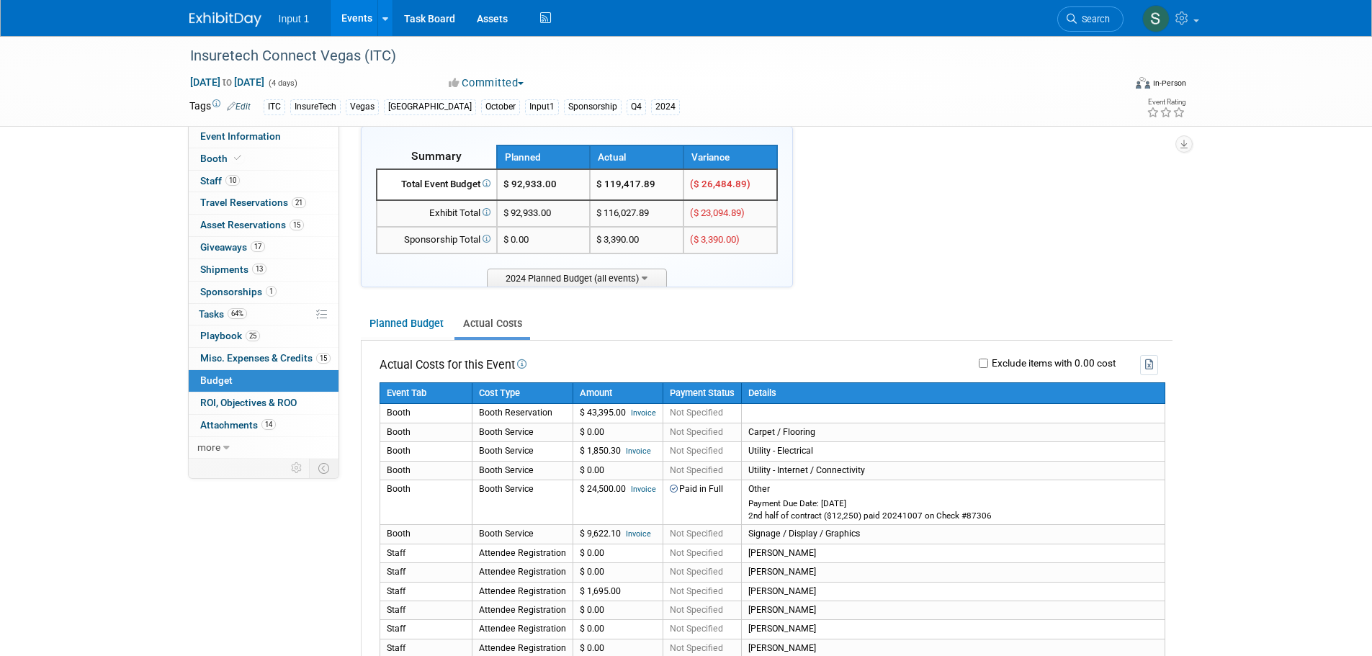
scroll to position [0, 0]
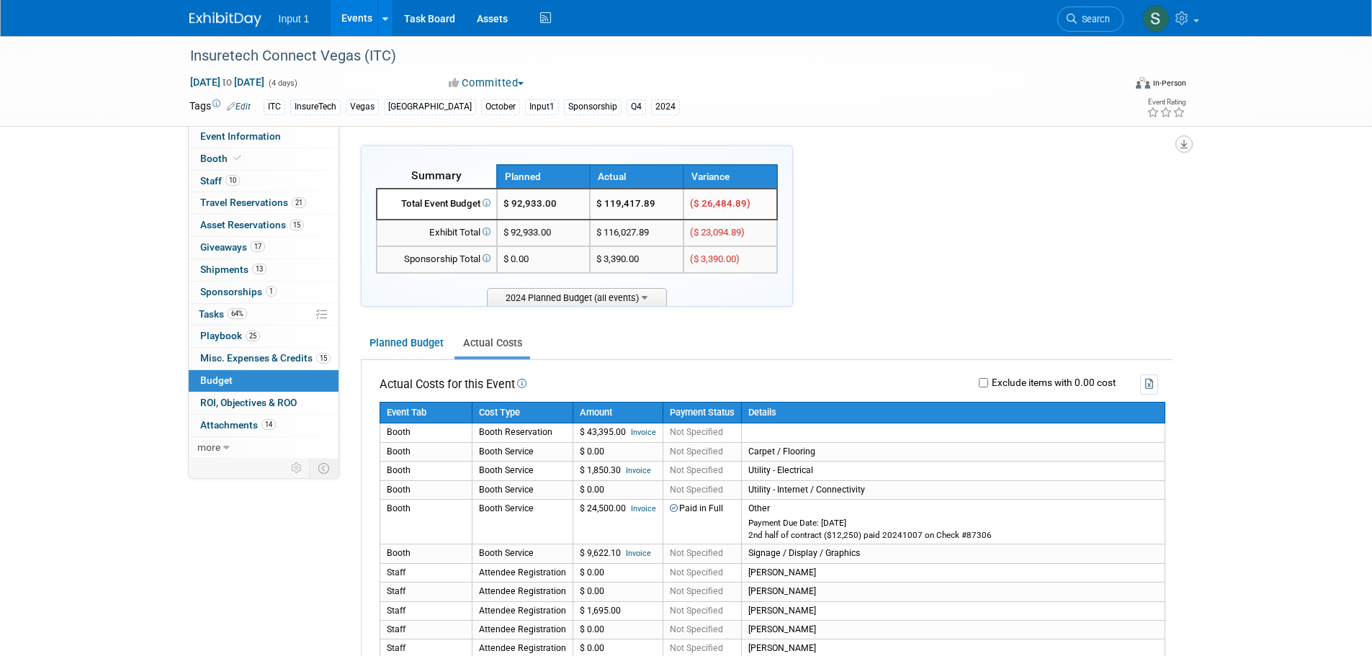
click at [1189, 142] on button "button" at bounding box center [1183, 143] width 17 height 17
click at [1058, 190] on link "Export tab to PDF" at bounding box center [1097, 186] width 168 height 20
click at [495, 344] on link "Actual Costs" at bounding box center [492, 343] width 76 height 27
click at [1184, 147] on icon "button" at bounding box center [1183, 144] width 7 height 9
click at [1051, 187] on link "Export tab to PDF" at bounding box center [1097, 186] width 168 height 20
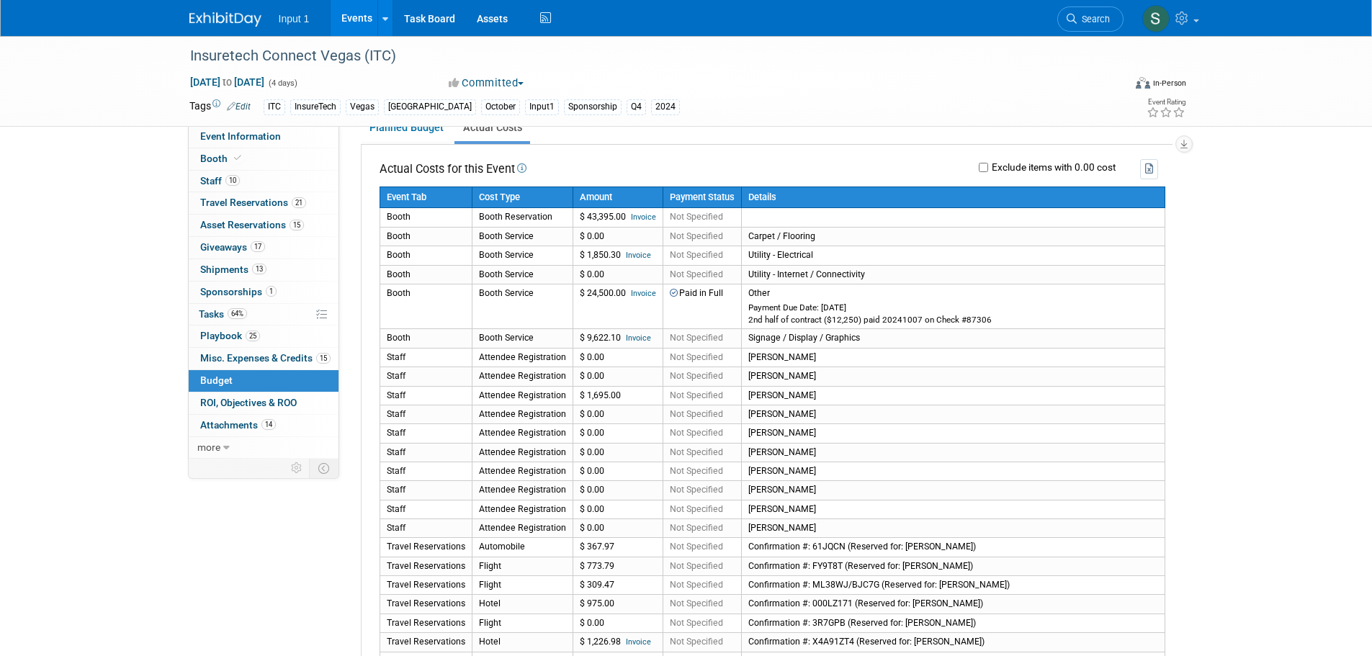
scroll to position [144, 0]
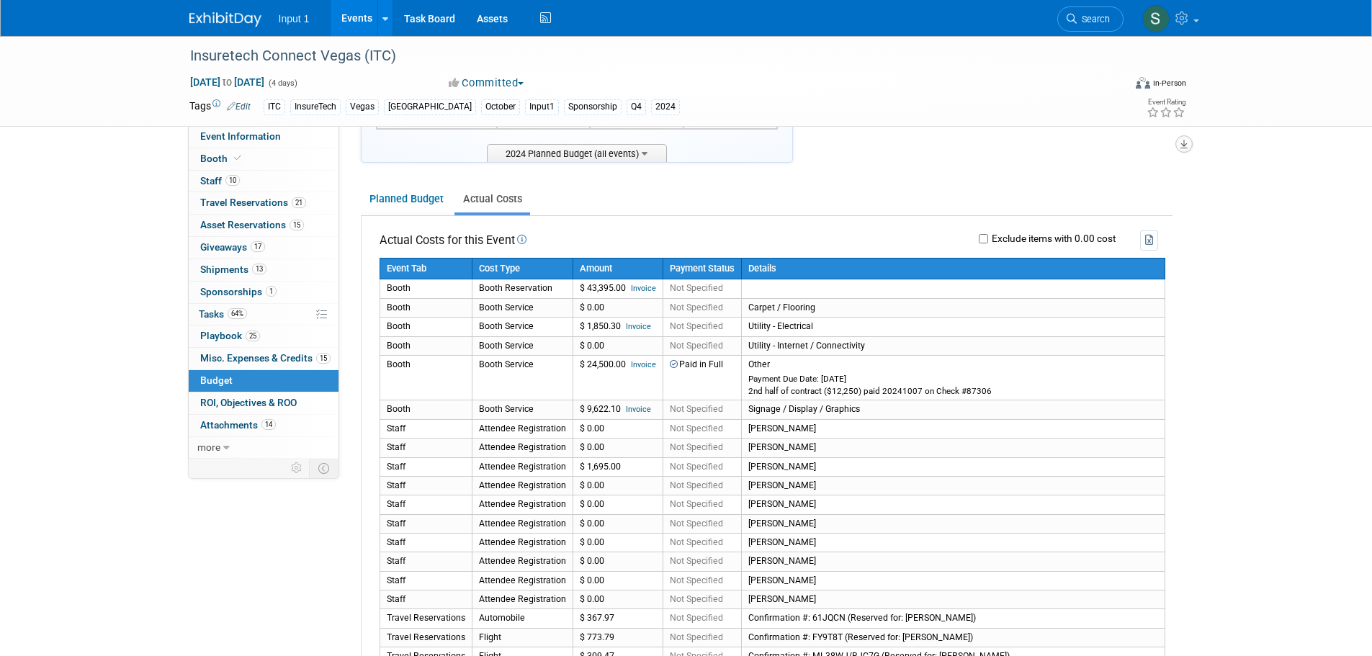
click at [1185, 145] on icon "button" at bounding box center [1183, 144] width 7 height 9
click at [1108, 211] on link "Export tab to Spreadsheet (.csv)" at bounding box center [1097, 208] width 168 height 20
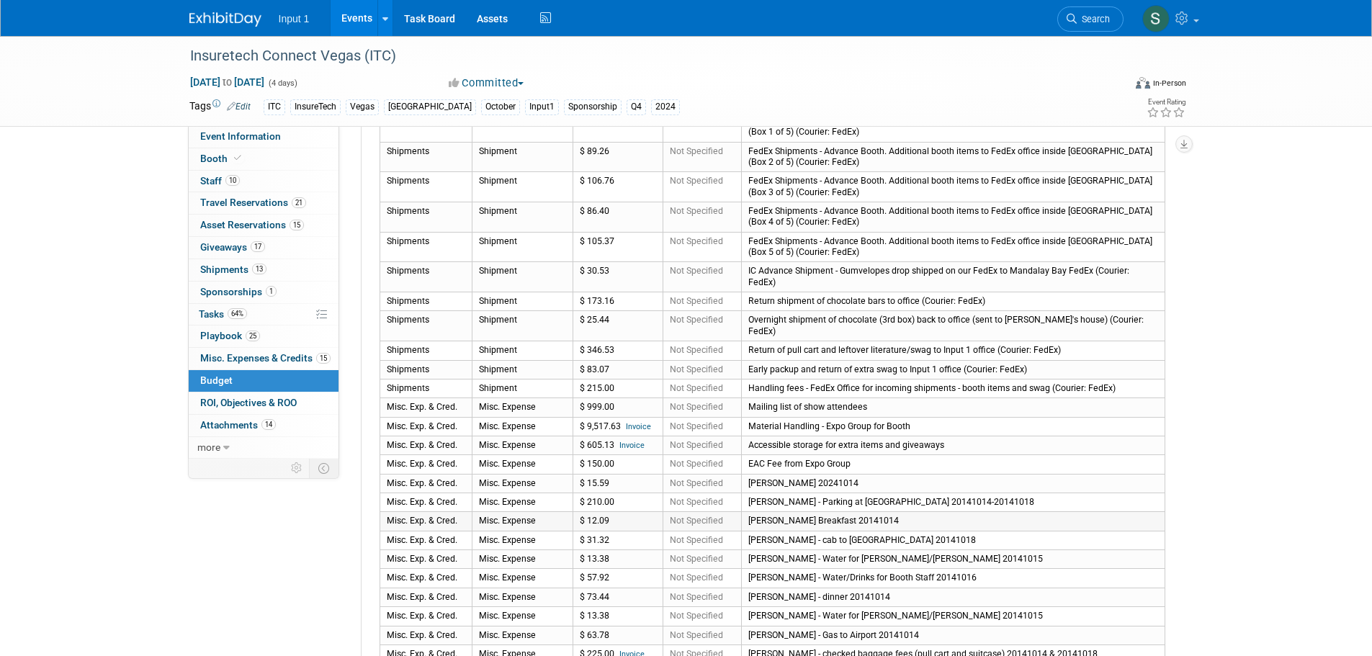
scroll to position [1368, 0]
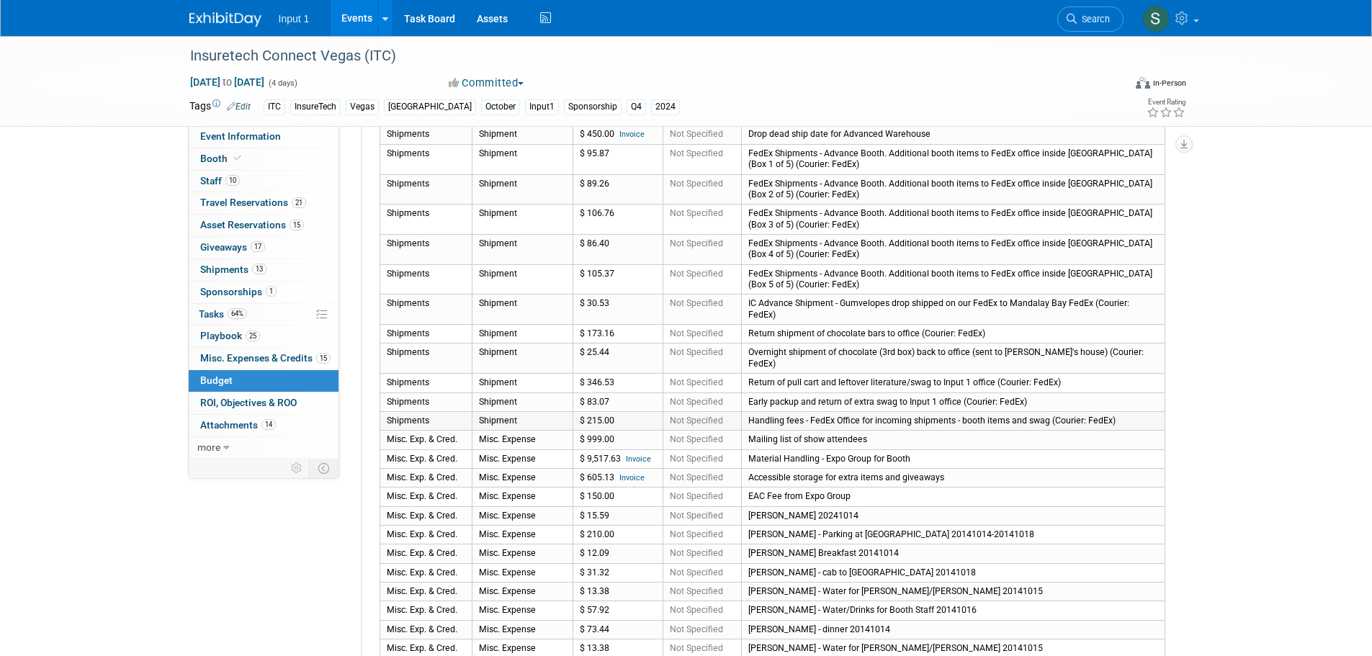
drag, startPoint x: 385, startPoint y: 302, endPoint x: 899, endPoint y: 395, distance: 523.1
copy tbody "Shipments Shipment $ 30.53 Not Specified IC Advance Shipment - Gumvelopes drop …"
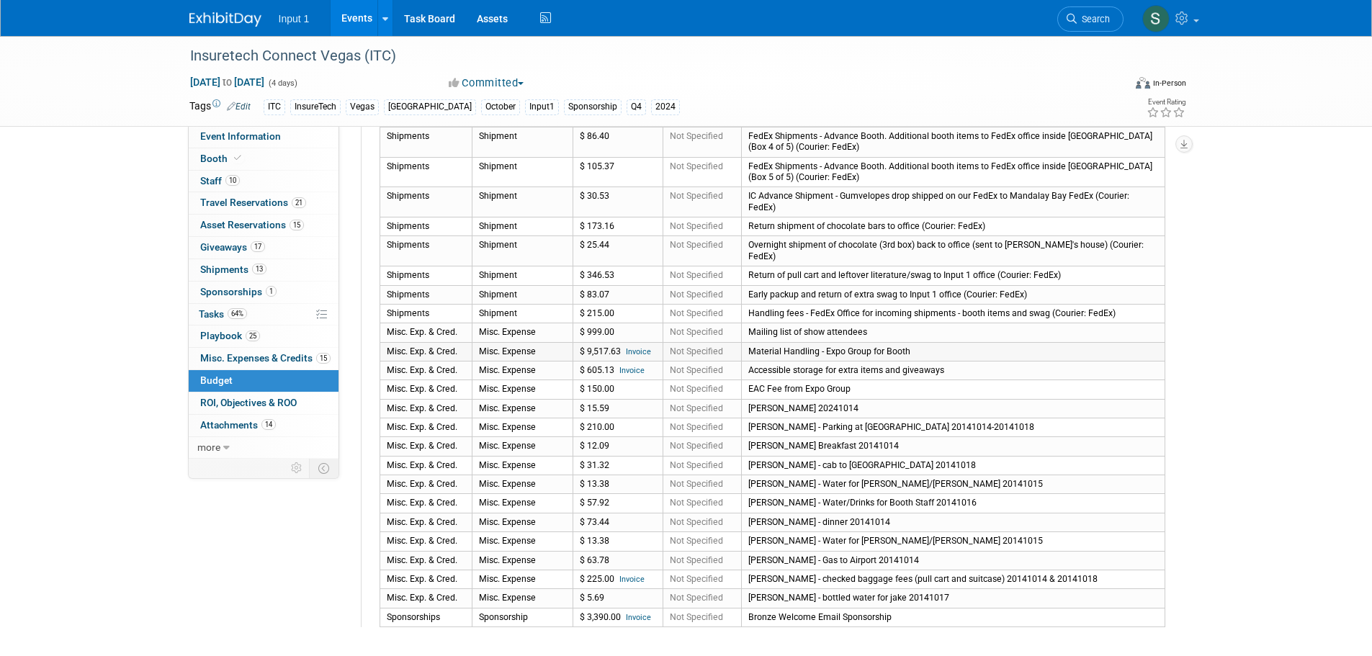
scroll to position [1512, 0]
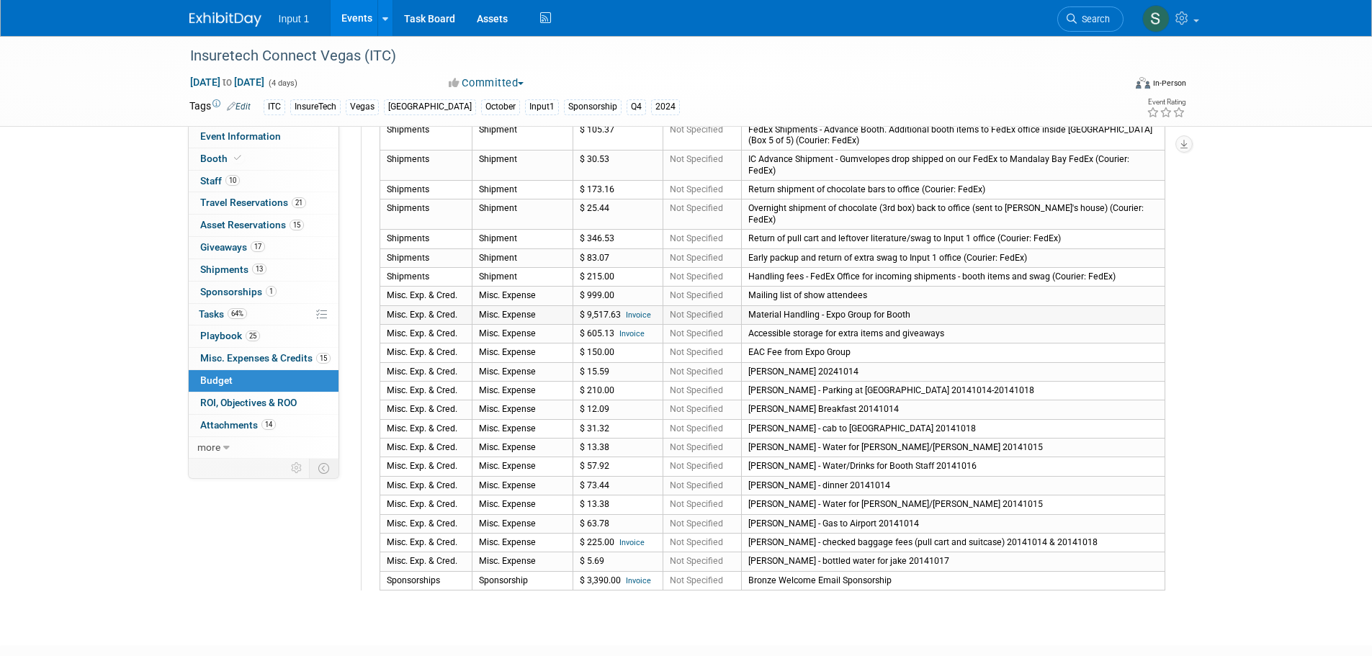
click at [636, 310] on link "Invoice" at bounding box center [638, 314] width 25 height 9
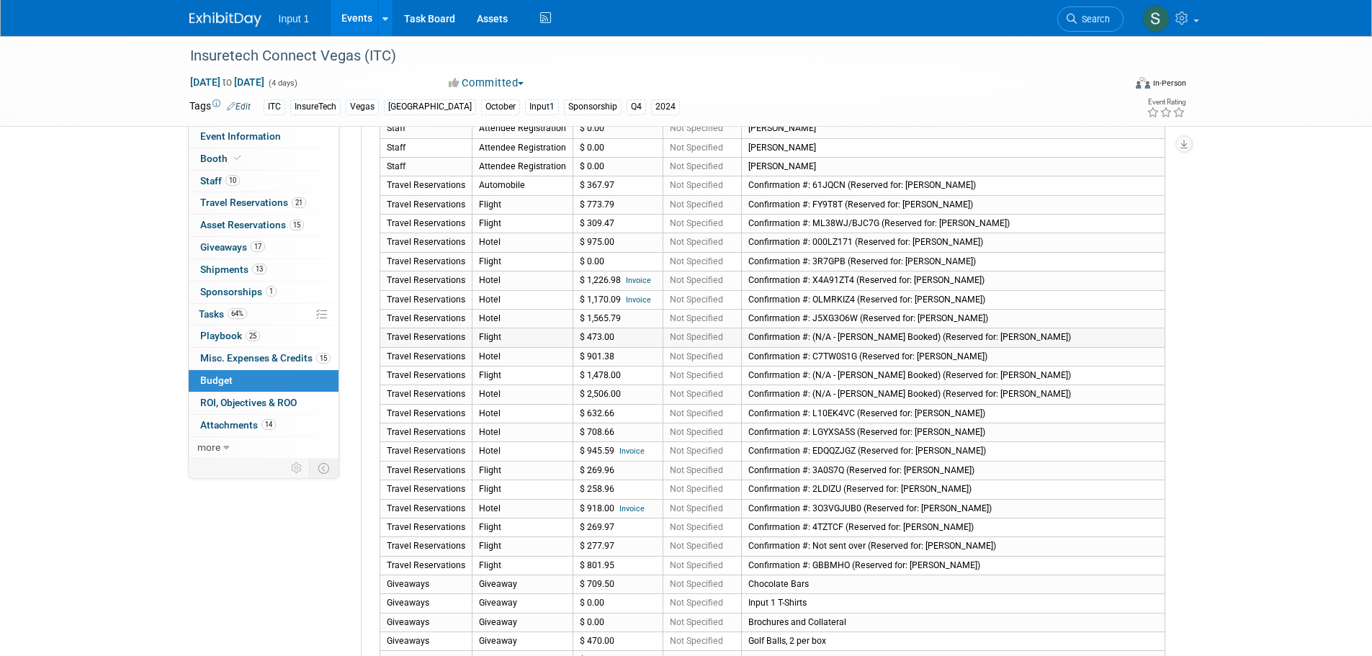
scroll to position [576, 0]
click at [383, 186] on td "Travel Reservations" at bounding box center [425, 186] width 92 height 19
click at [959, 564] on td "Confirmation #: GBBMHO (Reserved for: Jim Nowak)" at bounding box center [952, 566] width 423 height 19
copy tbody "Travel Reservations Automobile $ 367.97 Not Specified Confirmation #: 61JQCN (R…"
click at [1200, 293] on div "Insuretech Connect Vegas (ITC) Oct 14, 2024 to Oct 17, 2024 (4 days) Oct 14, 20…" at bounding box center [686, 507] width 1372 height 2095
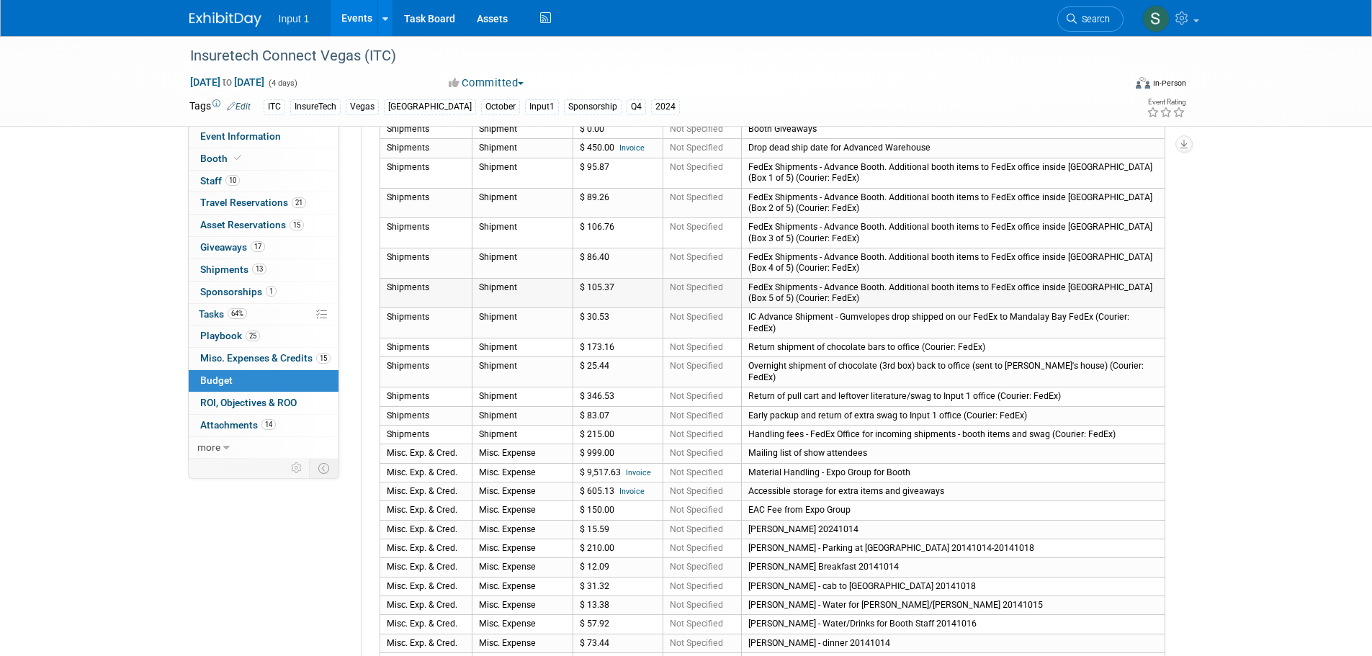
scroll to position [1368, 0]
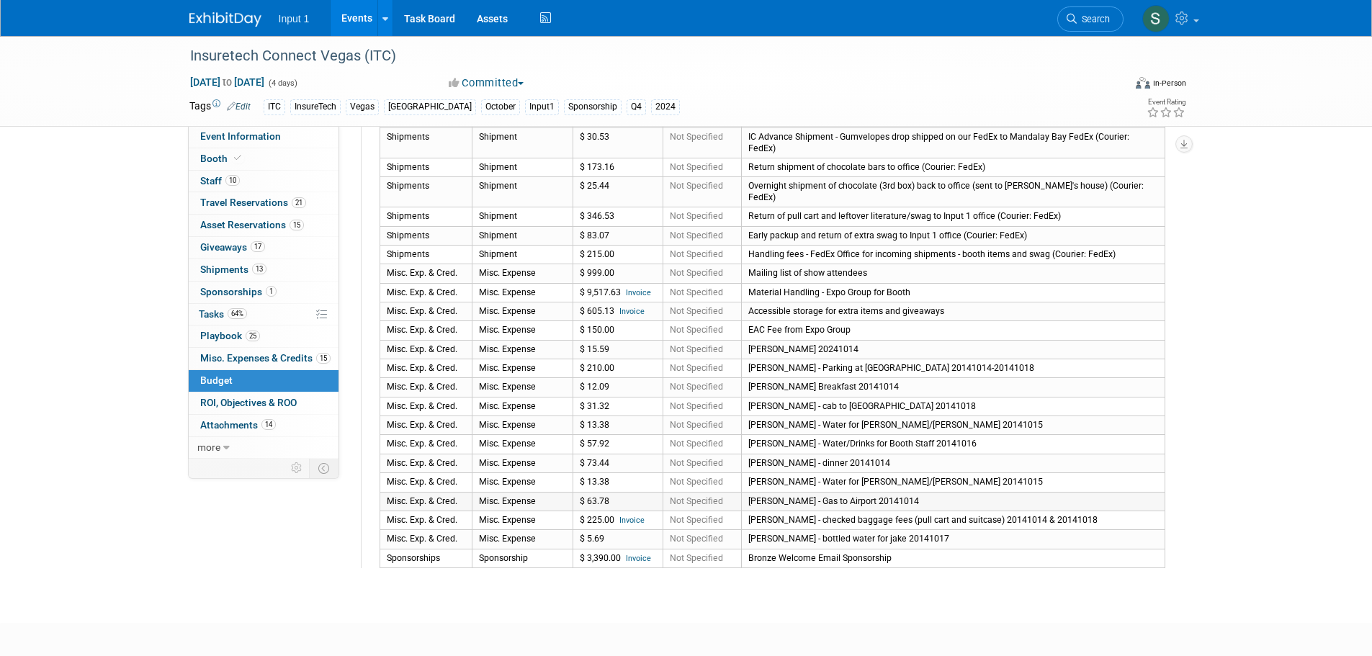
scroll to position [1580, 0]
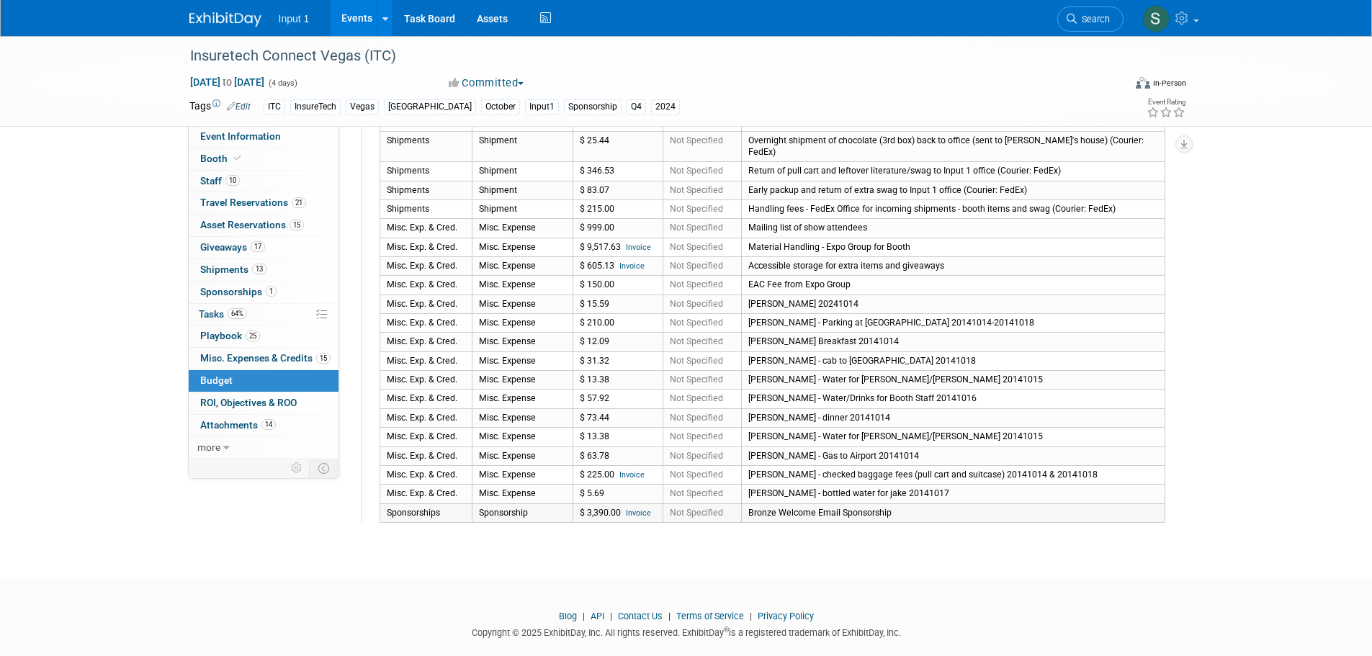
click at [631, 508] on link "Invoice" at bounding box center [638, 512] width 25 height 9
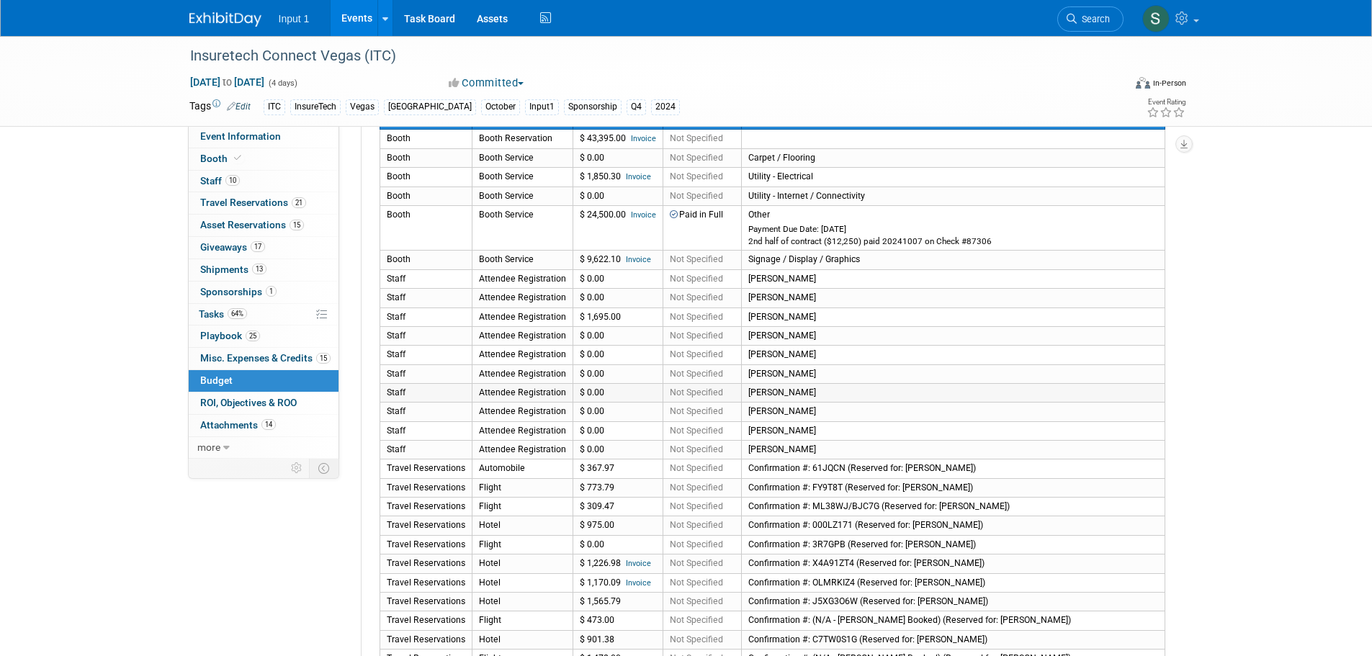
scroll to position [284, 0]
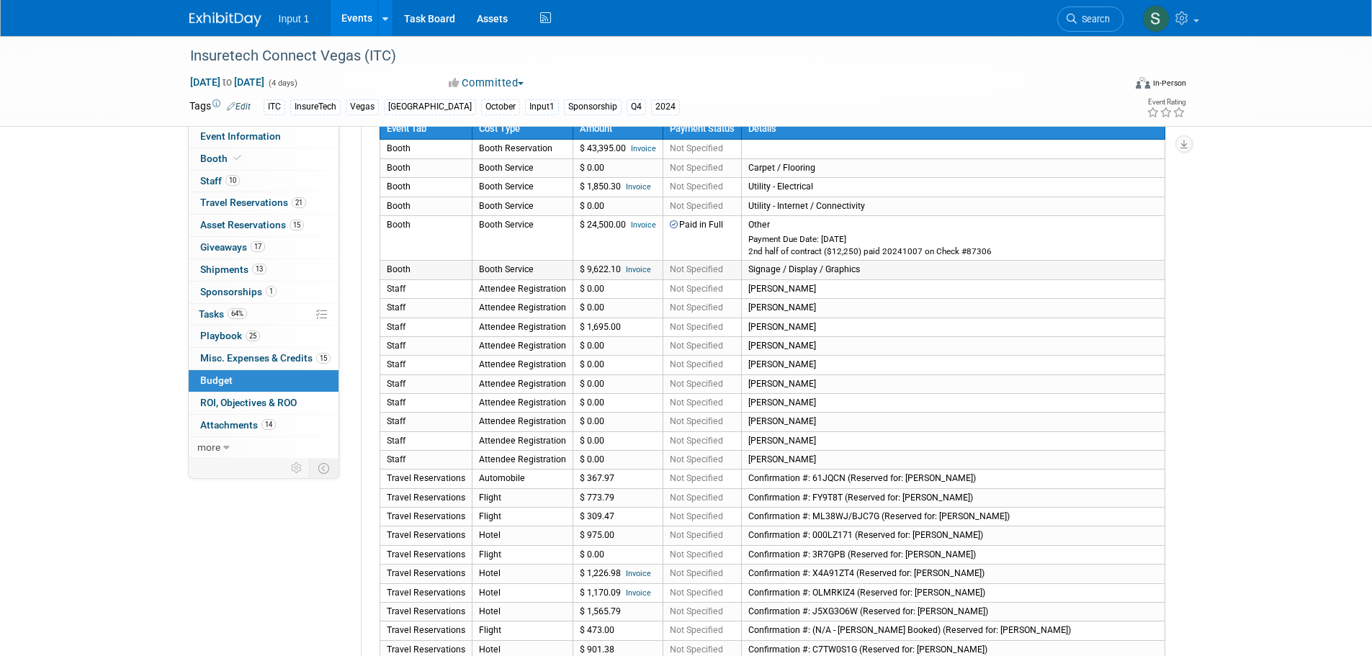
drag, startPoint x: 619, startPoint y: 266, endPoint x: 582, endPoint y: 277, distance: 38.3
click at [582, 277] on td "$ 9,622.10 Invoice" at bounding box center [617, 270] width 90 height 19
copy td "9,622.10"
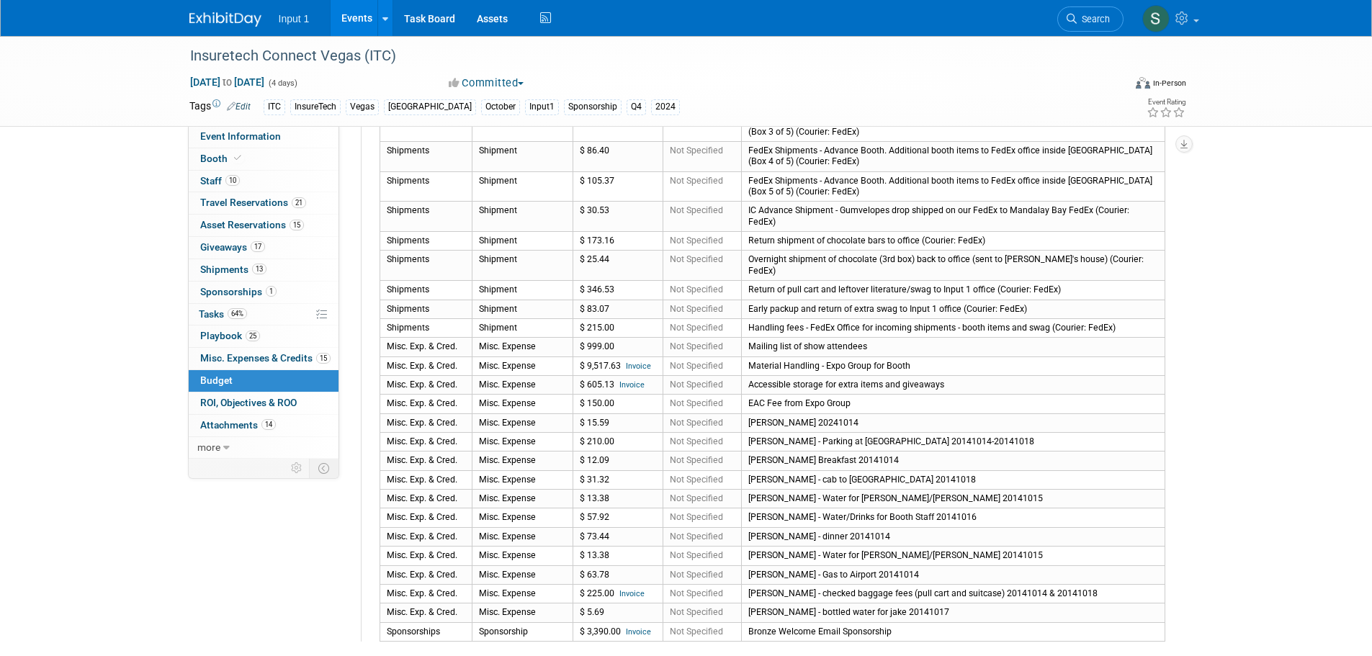
scroll to position [1508, 0]
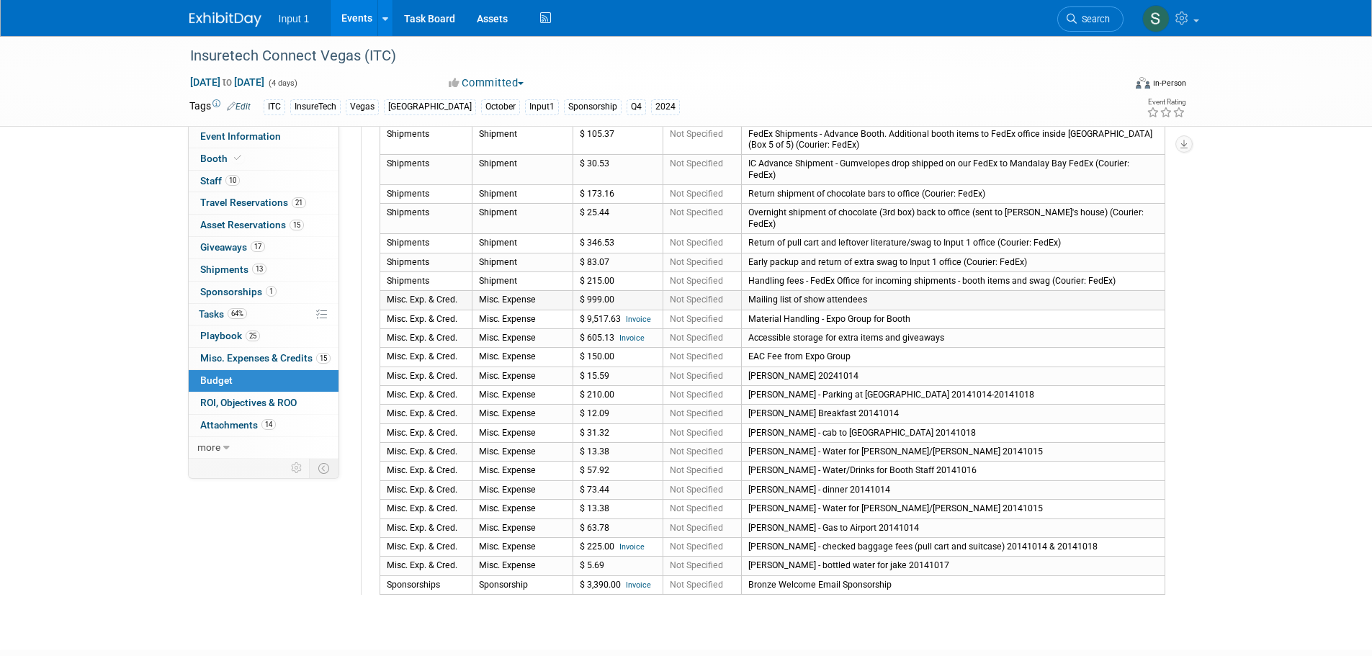
drag, startPoint x: 919, startPoint y: 539, endPoint x: 388, endPoint y: 281, distance: 590.0
copy tbody "Misc. Exp. & Cred. Misc. Expense $ 999.00 Not Specified Mailing list of show at…"
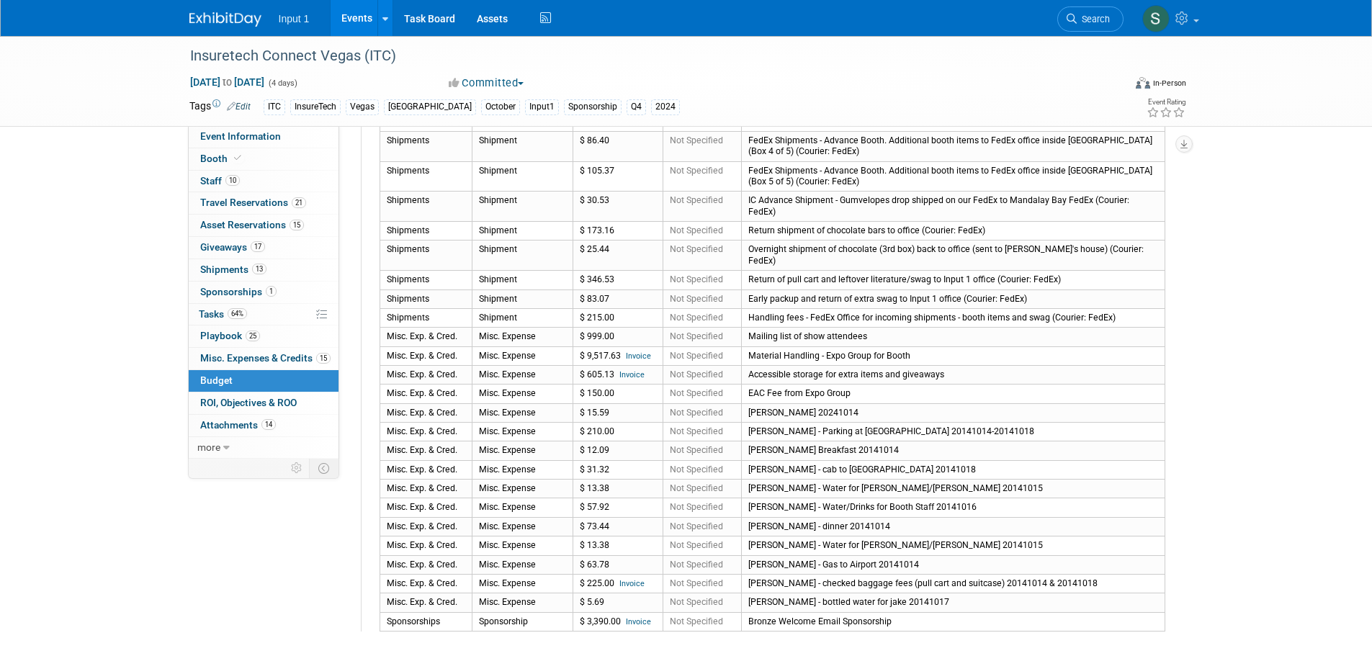
scroll to position [1436, 0]
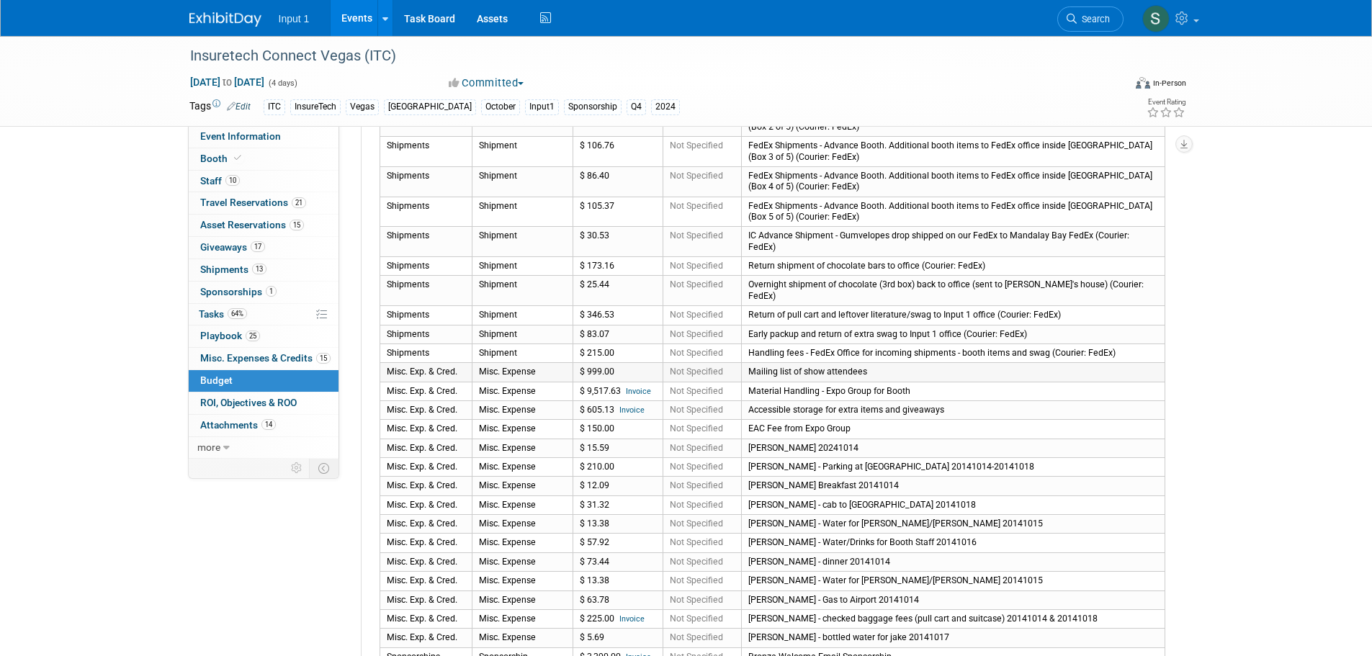
click at [612, 363] on td "$ 999.00" at bounding box center [617, 372] width 90 height 19
drag, startPoint x: 716, startPoint y: 353, endPoint x: 665, endPoint y: 356, distance: 51.9
click at [665, 363] on td "Not Specified" at bounding box center [701, 372] width 78 height 19
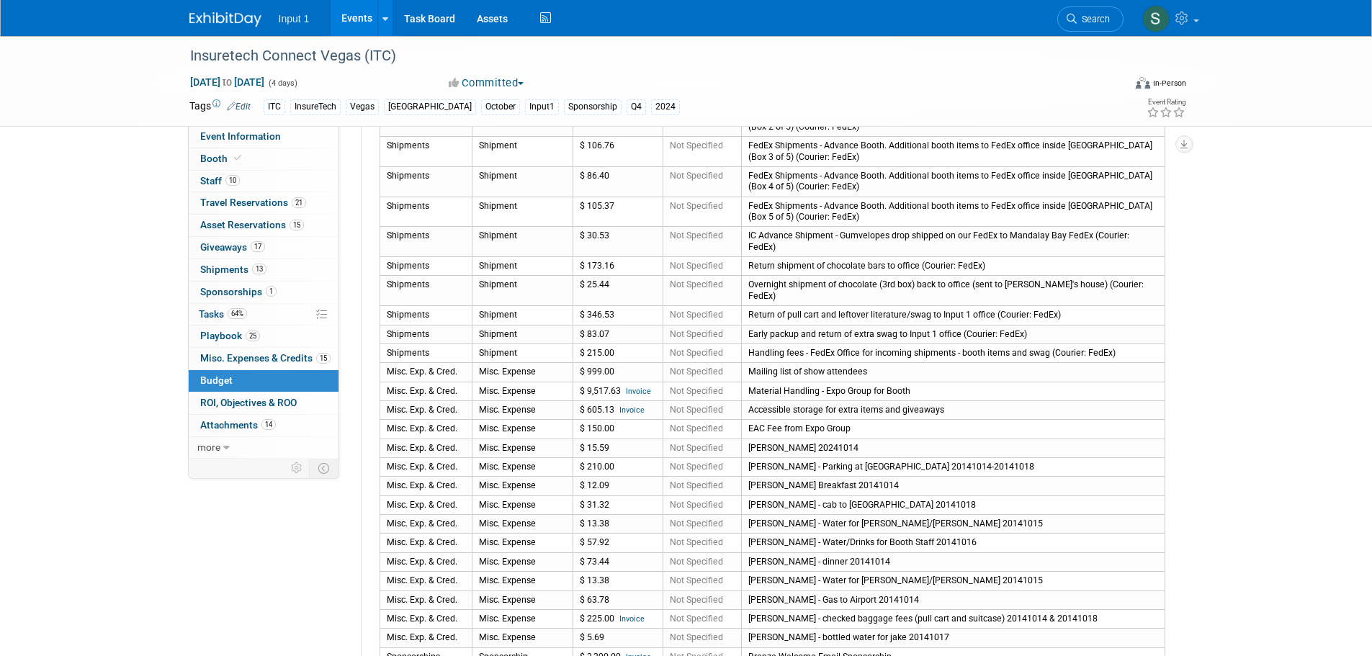
click at [211, 179] on span "Staff 10" at bounding box center [220, 181] width 40 height 12
